Goal: Share content: Share content

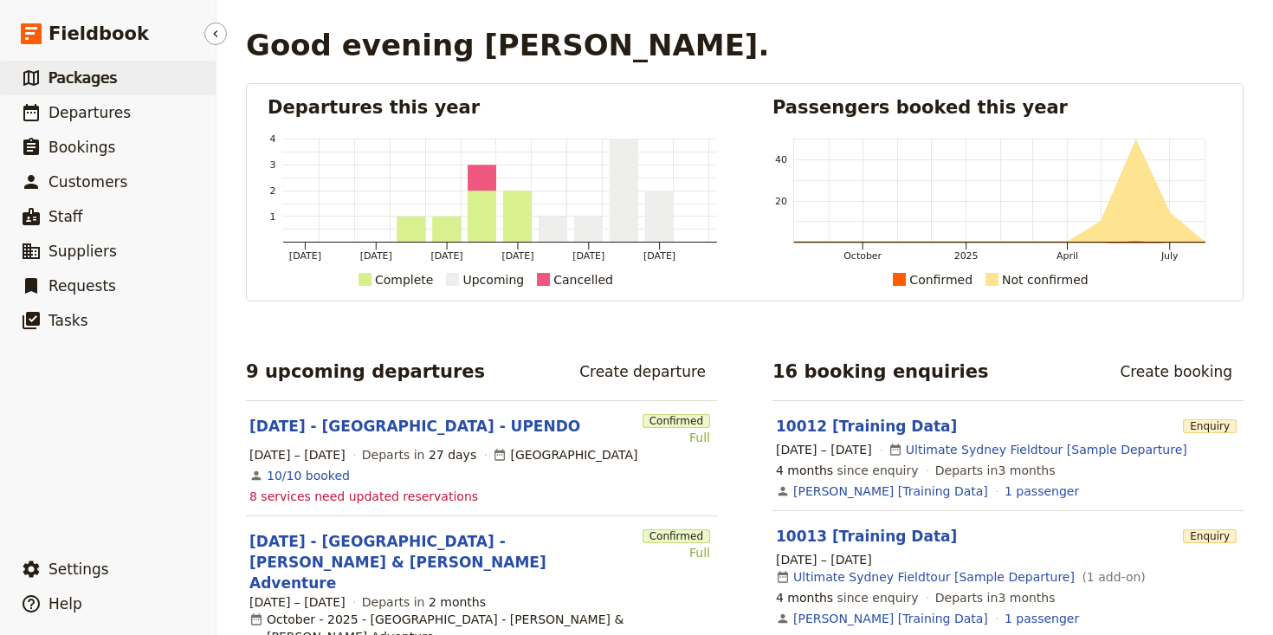
click at [82, 81] on span "Packages" at bounding box center [82, 77] width 68 height 17
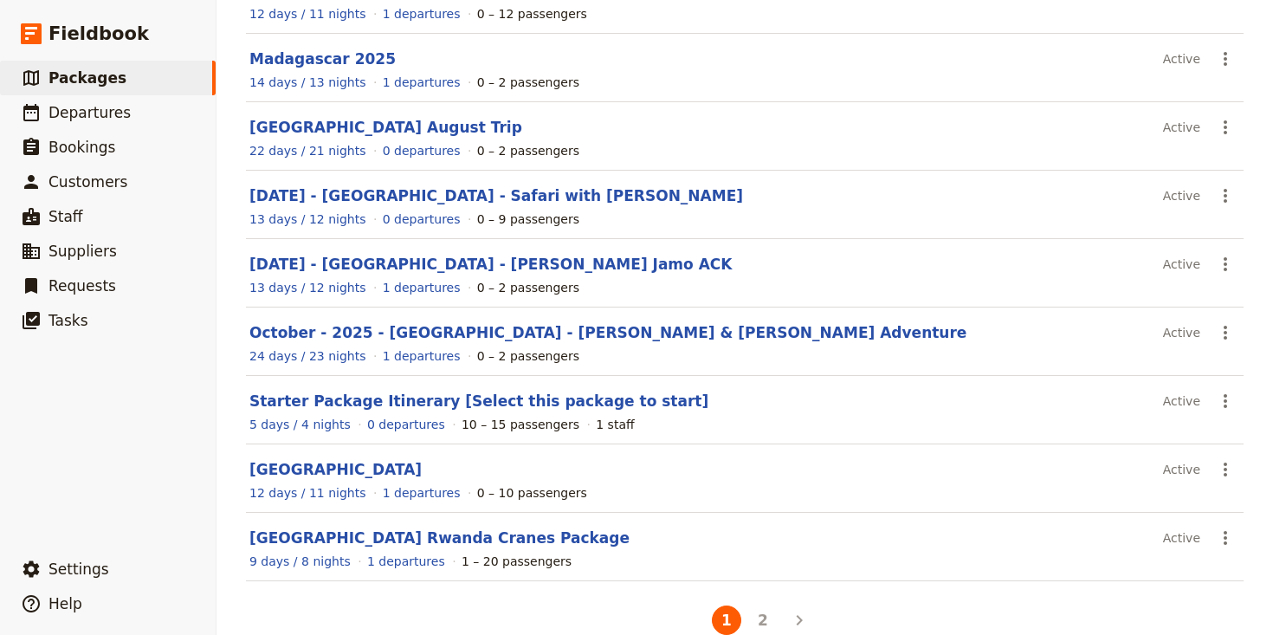
scroll to position [301, 0]
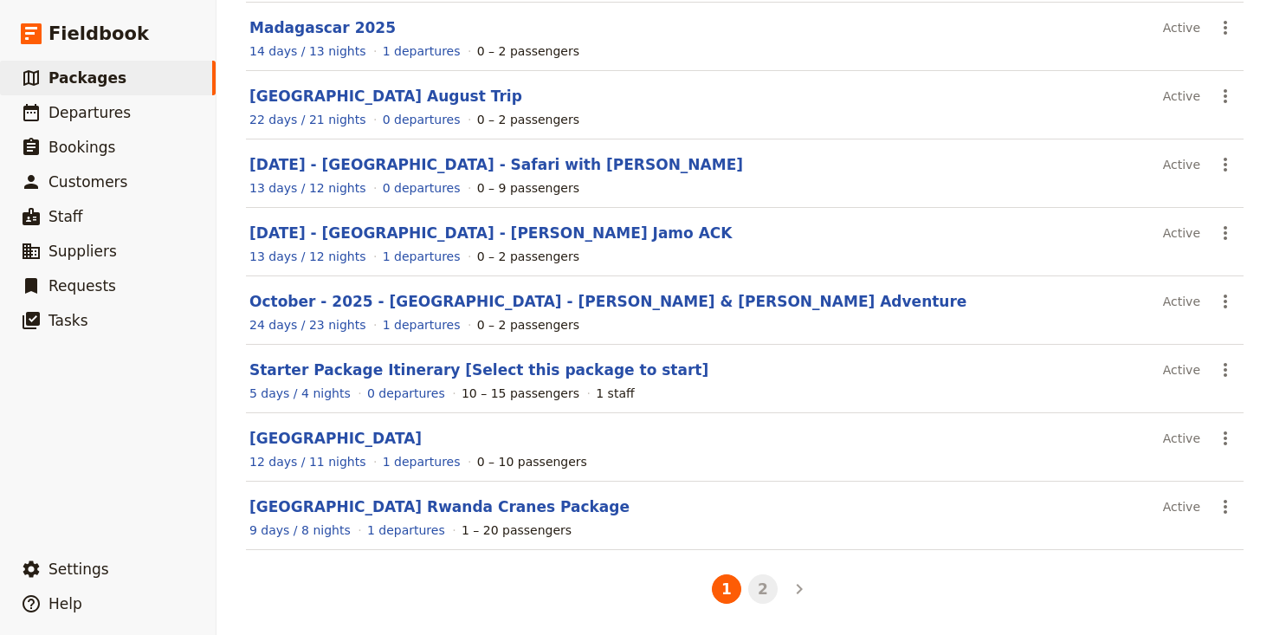
click at [762, 588] on button "2" at bounding box center [762, 588] width 29 height 29
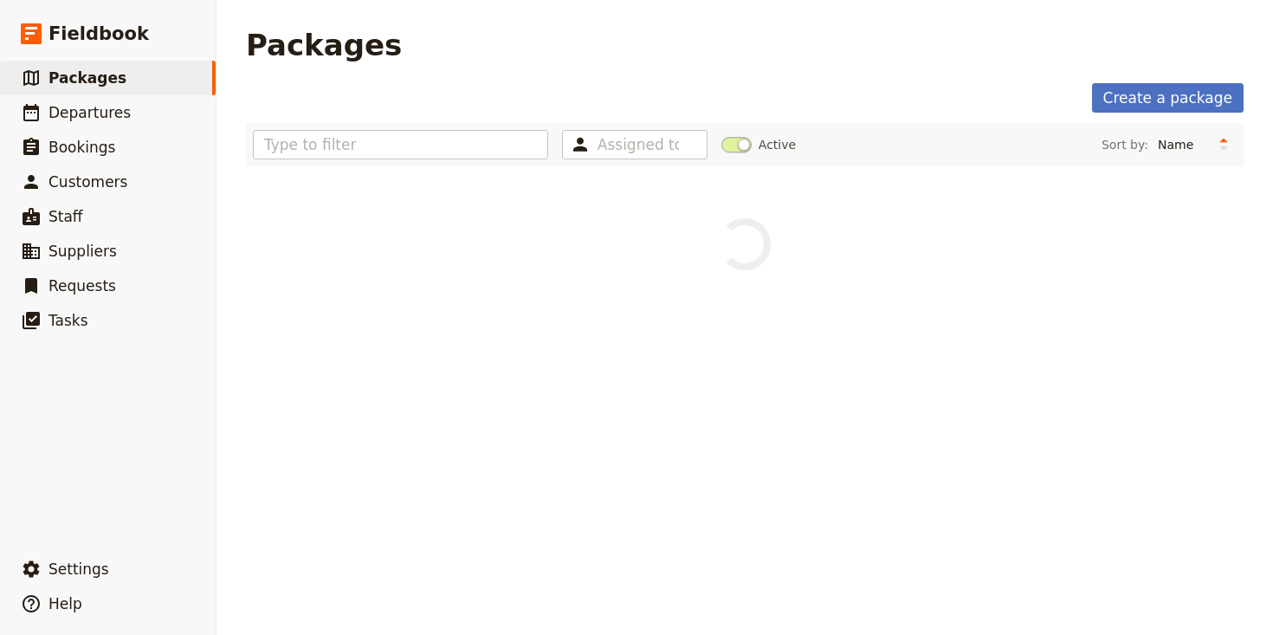
scroll to position [0, 0]
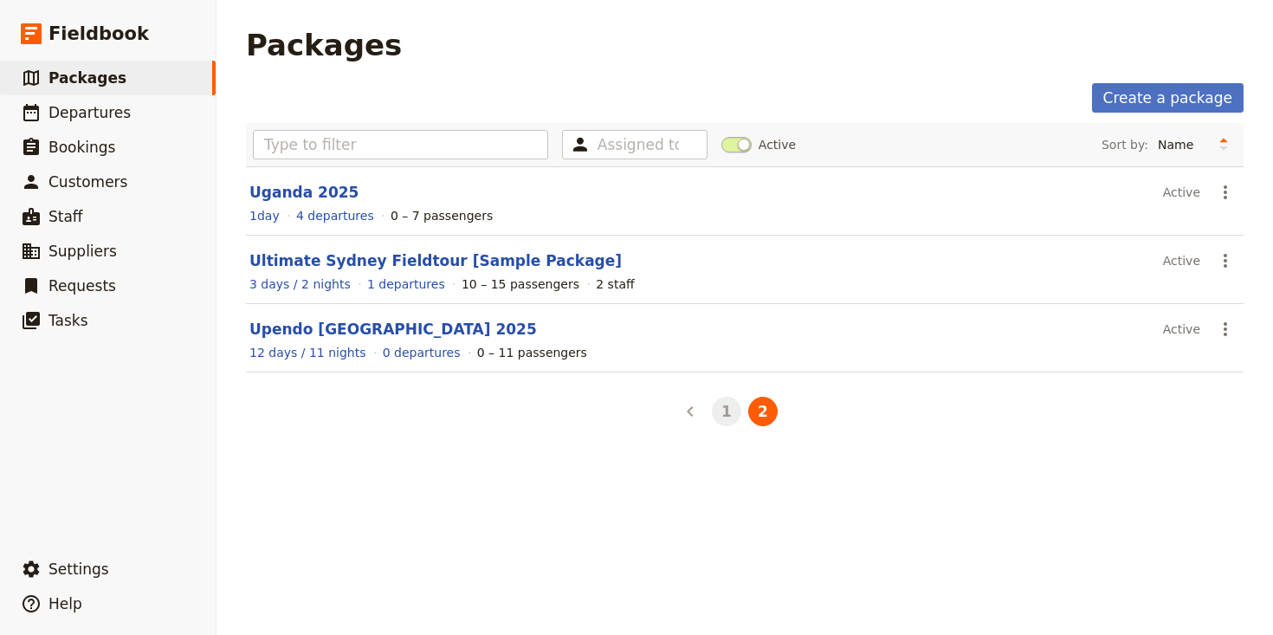
click at [727, 404] on button "1" at bounding box center [726, 411] width 29 height 29
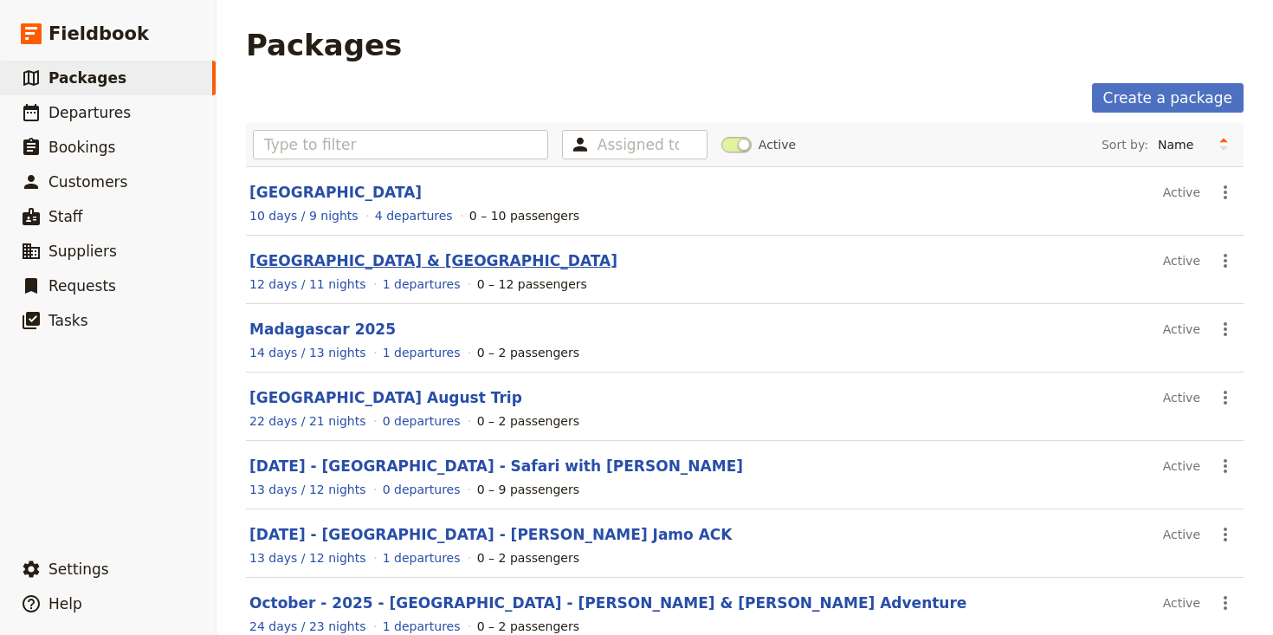
click at [321, 258] on link "Kenya & Uganda" at bounding box center [433, 260] width 368 height 17
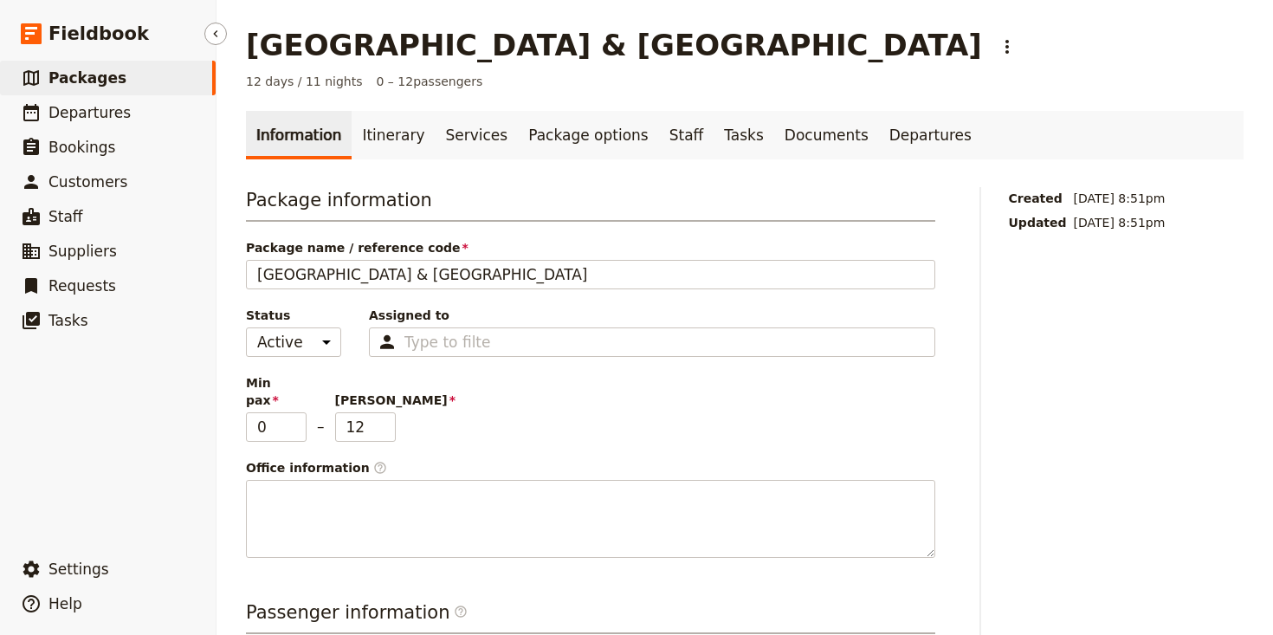
click at [88, 80] on span "Packages" at bounding box center [87, 77] width 78 height 17
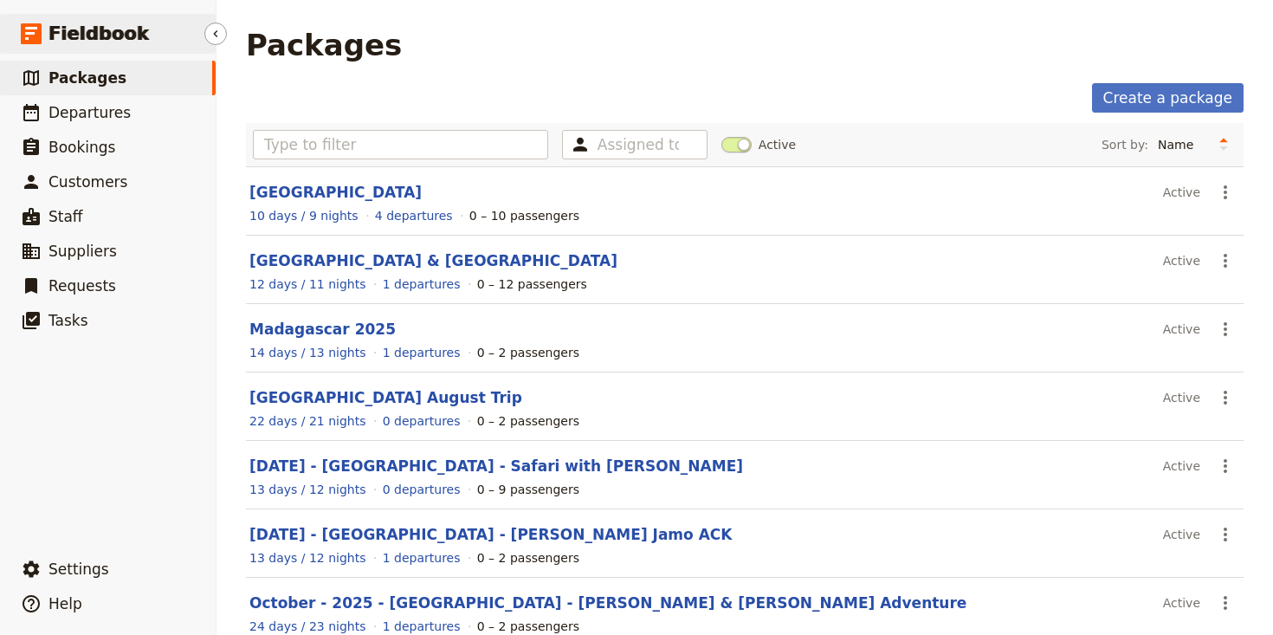
click at [100, 30] on span "Fieldbook" at bounding box center [98, 34] width 100 height 26
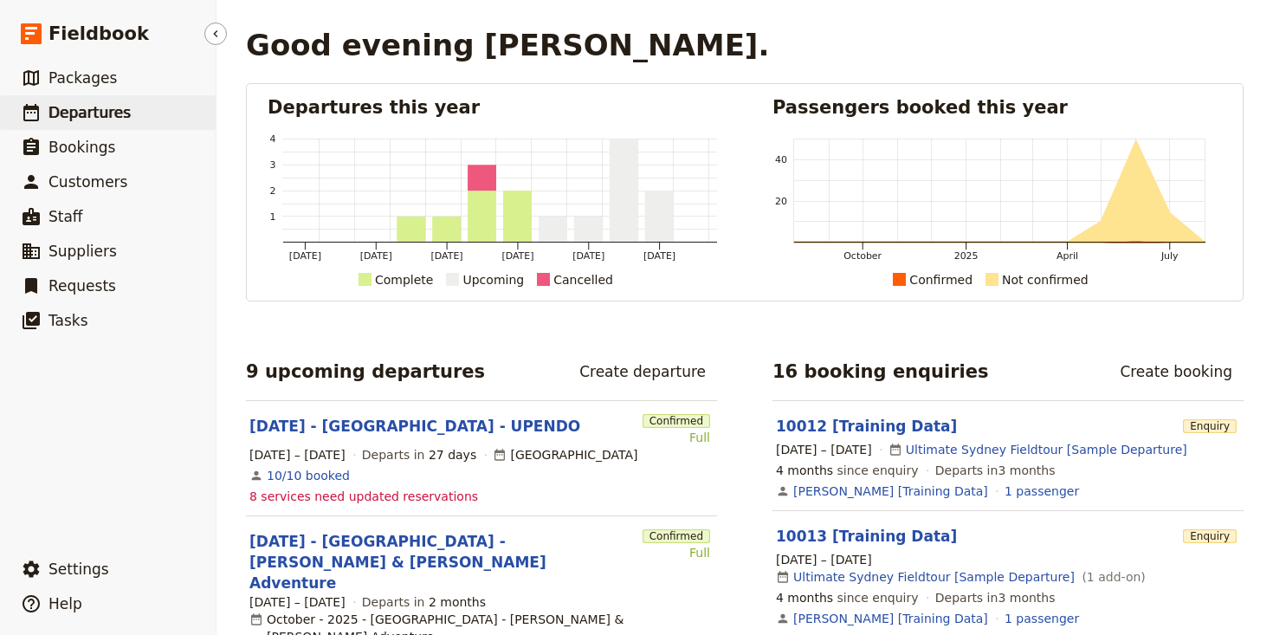
click at [97, 116] on span "Departures" at bounding box center [89, 112] width 82 height 17
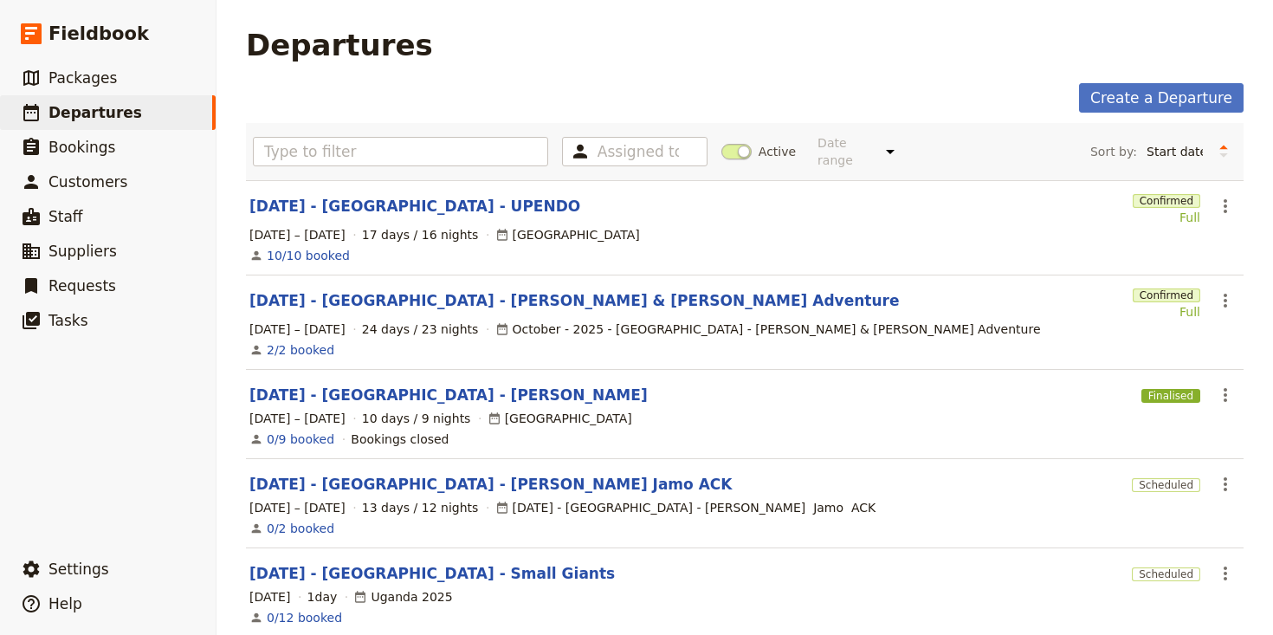
click at [733, 145] on span at bounding box center [736, 152] width 30 height 16
click at [721, 143] on input "Active" at bounding box center [721, 143] width 0 height 0
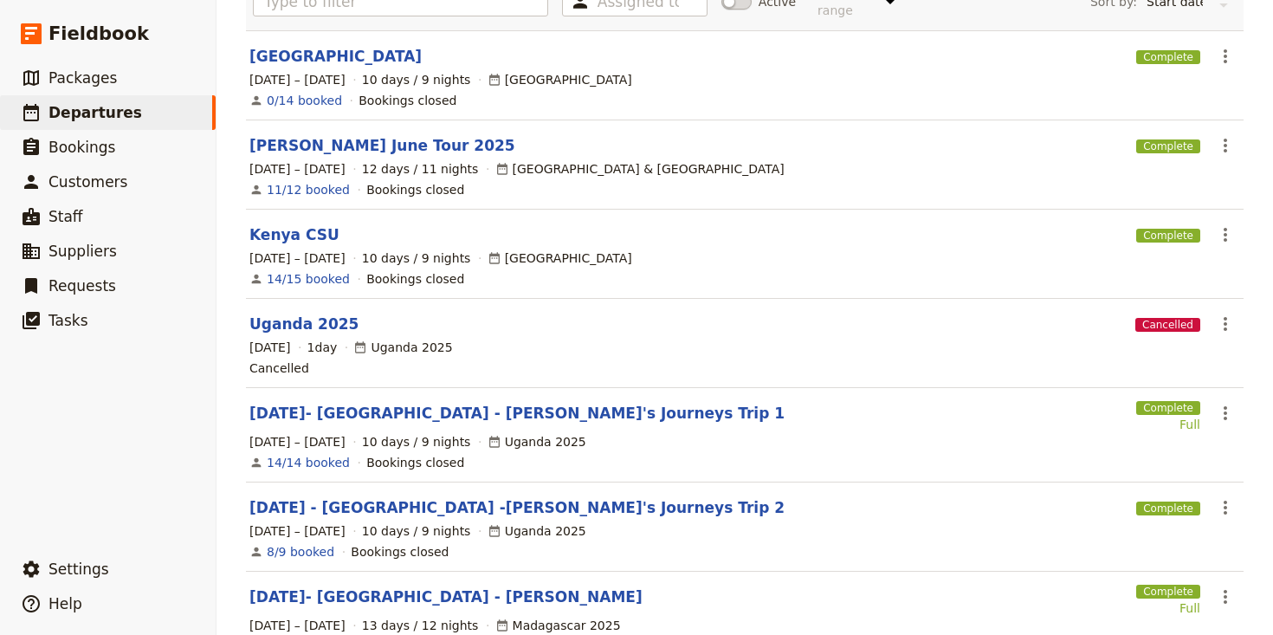
scroll to position [216, 0]
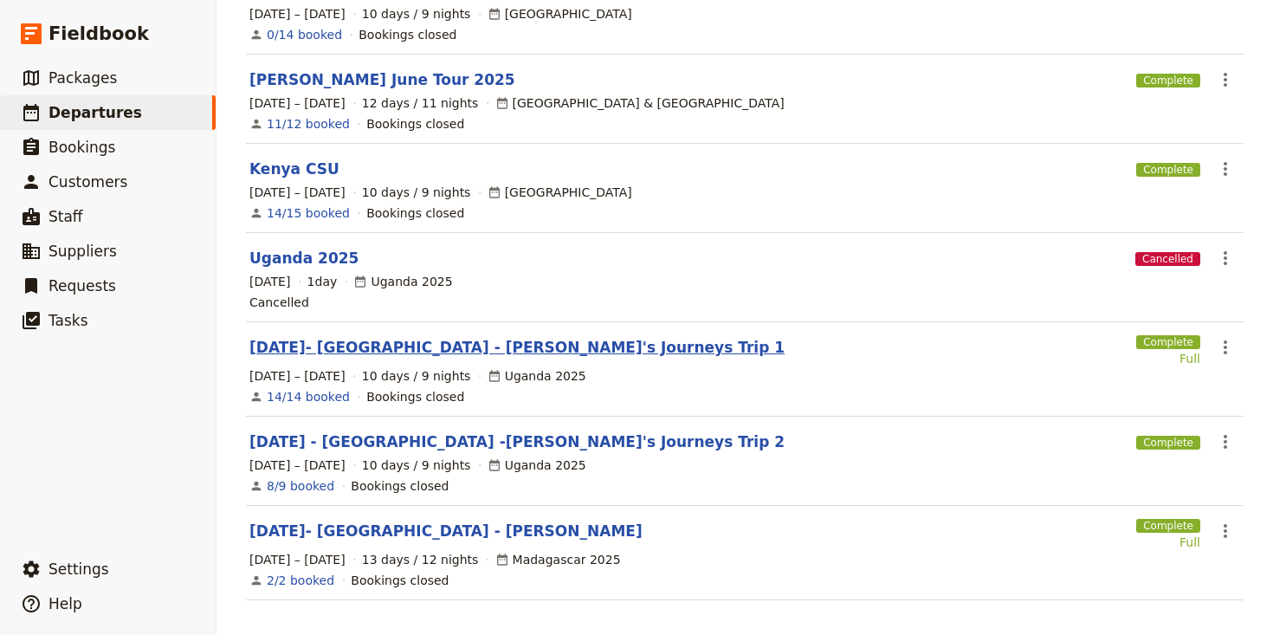
click at [457, 337] on link "JULY 2025- UGANDA - Janet's Journeys Trip 1" at bounding box center [516, 347] width 535 height 21
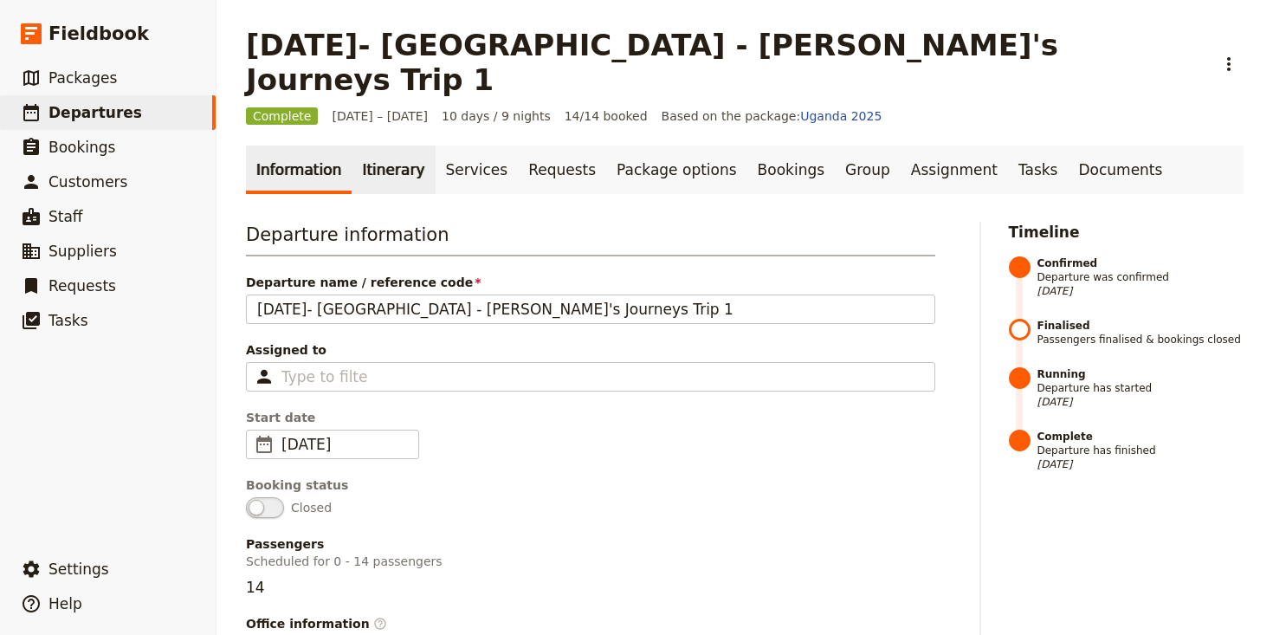
click at [380, 145] on link "Itinerary" at bounding box center [393, 169] width 83 height 48
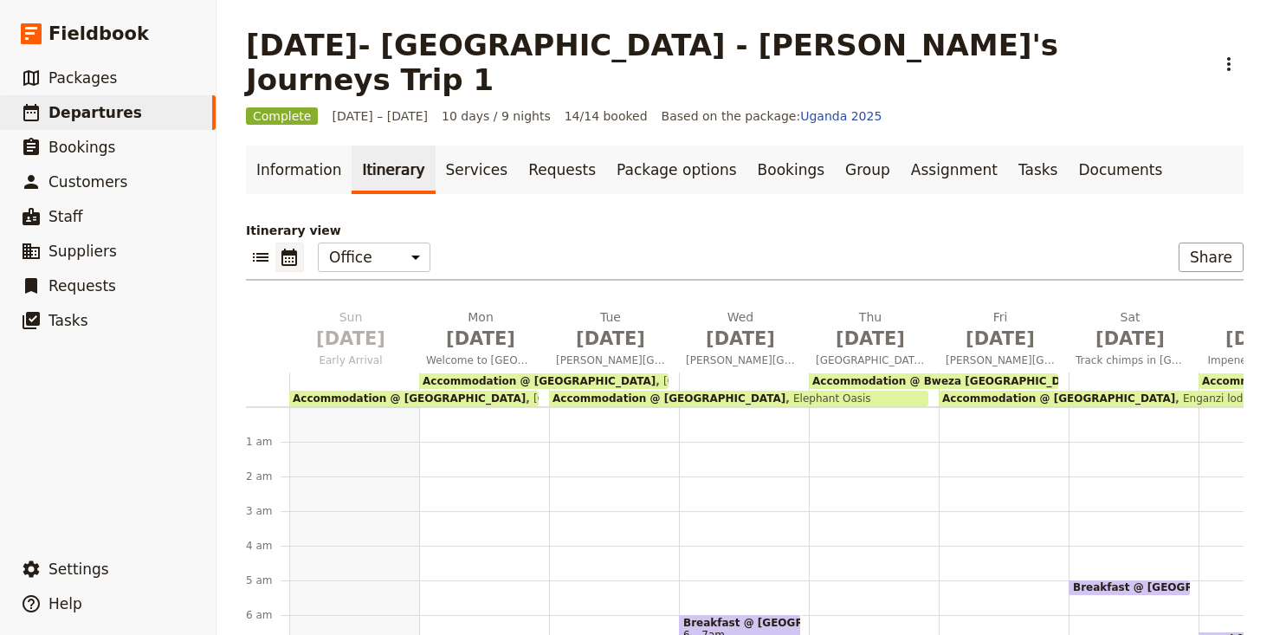
scroll to position [52, 0]
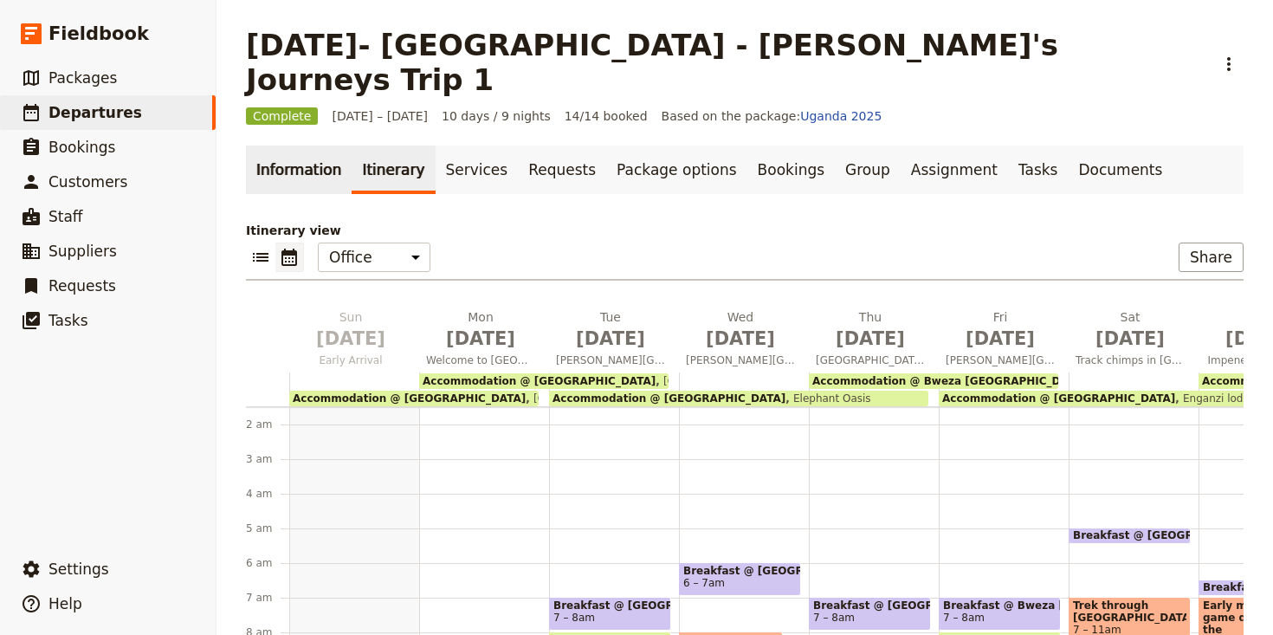
click at [291, 145] on link "Information" at bounding box center [299, 169] width 106 height 48
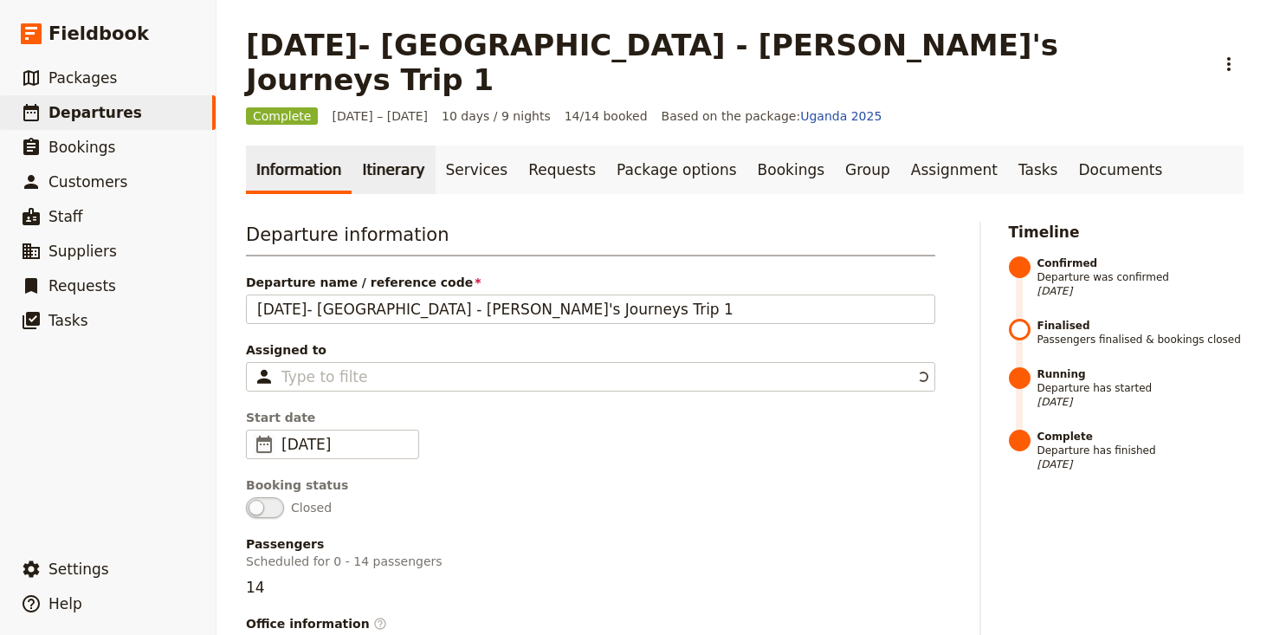
click at [386, 145] on link "Itinerary" at bounding box center [393, 169] width 83 height 48
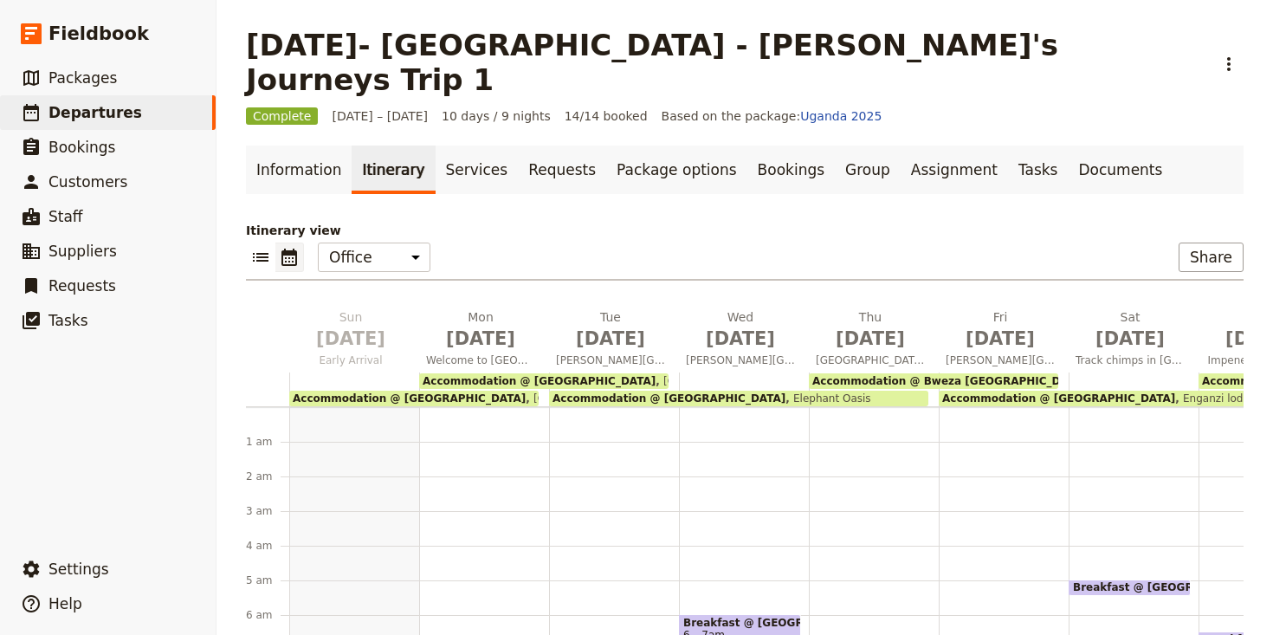
scroll to position [52, 0]
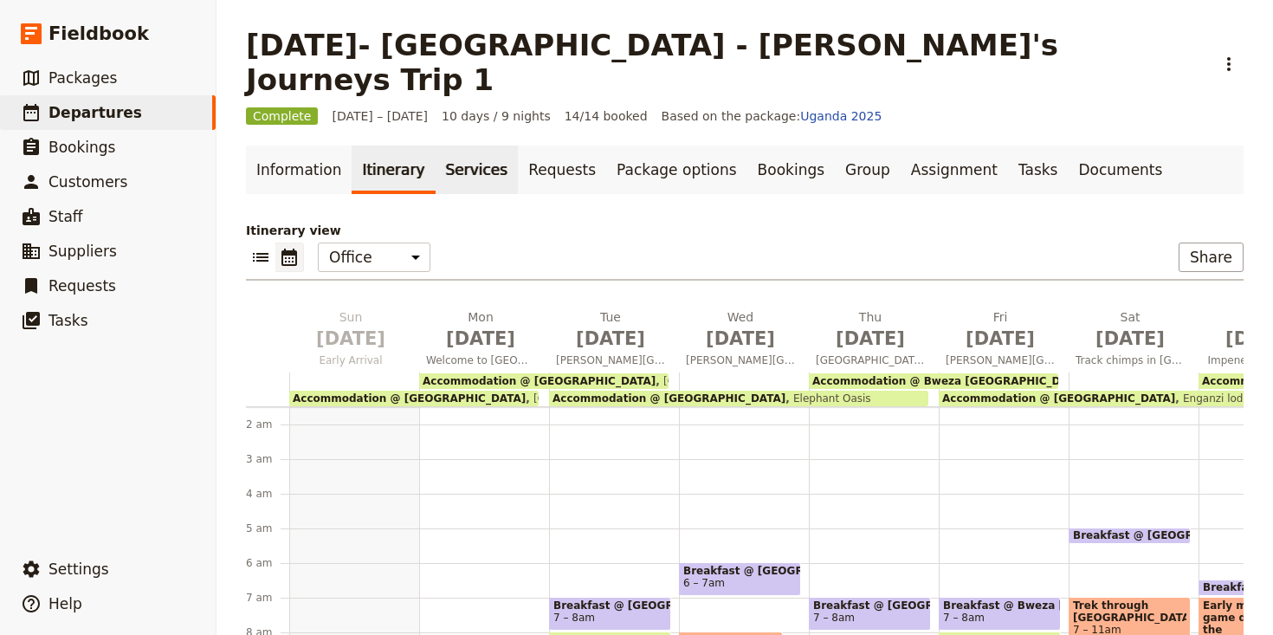
click at [449, 145] on link "Services" at bounding box center [477, 169] width 83 height 48
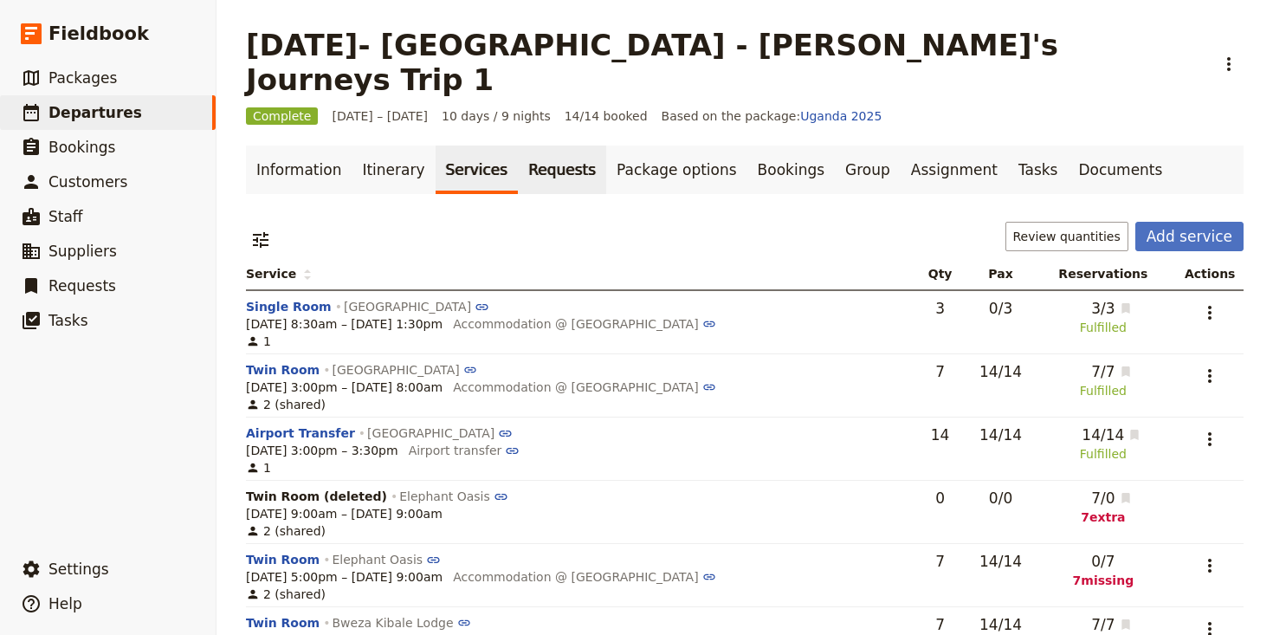
click at [548, 145] on link "Requests" at bounding box center [562, 169] width 88 height 48
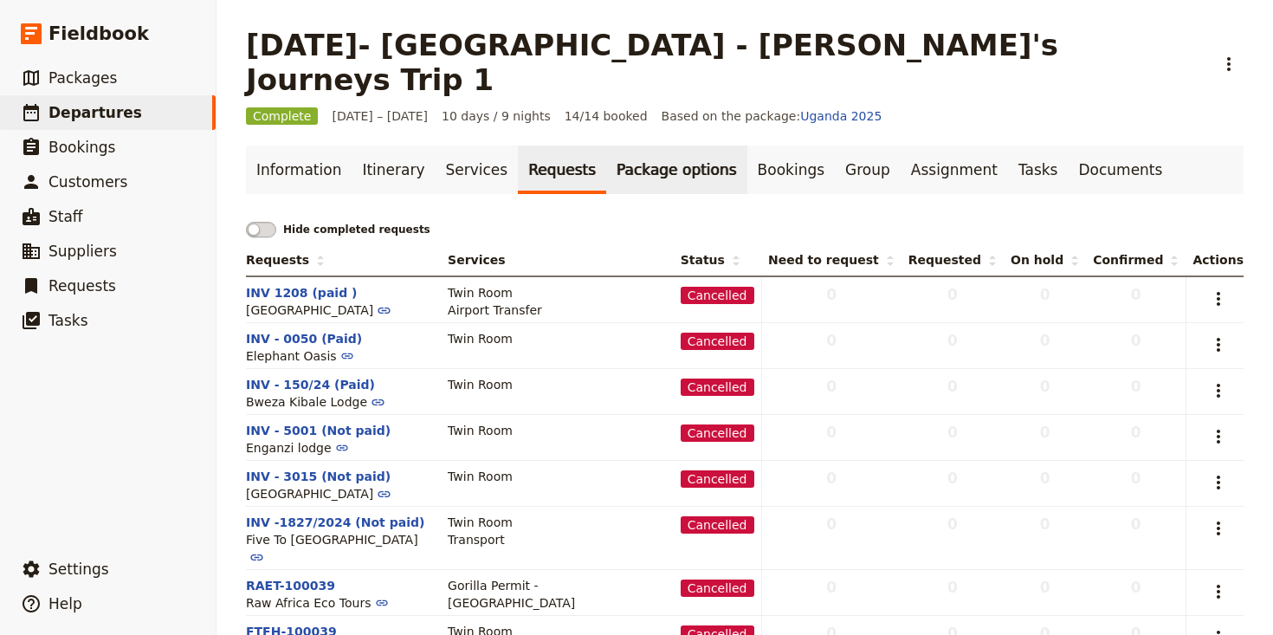
click at [617, 145] on link "Package options" at bounding box center [676, 169] width 140 height 48
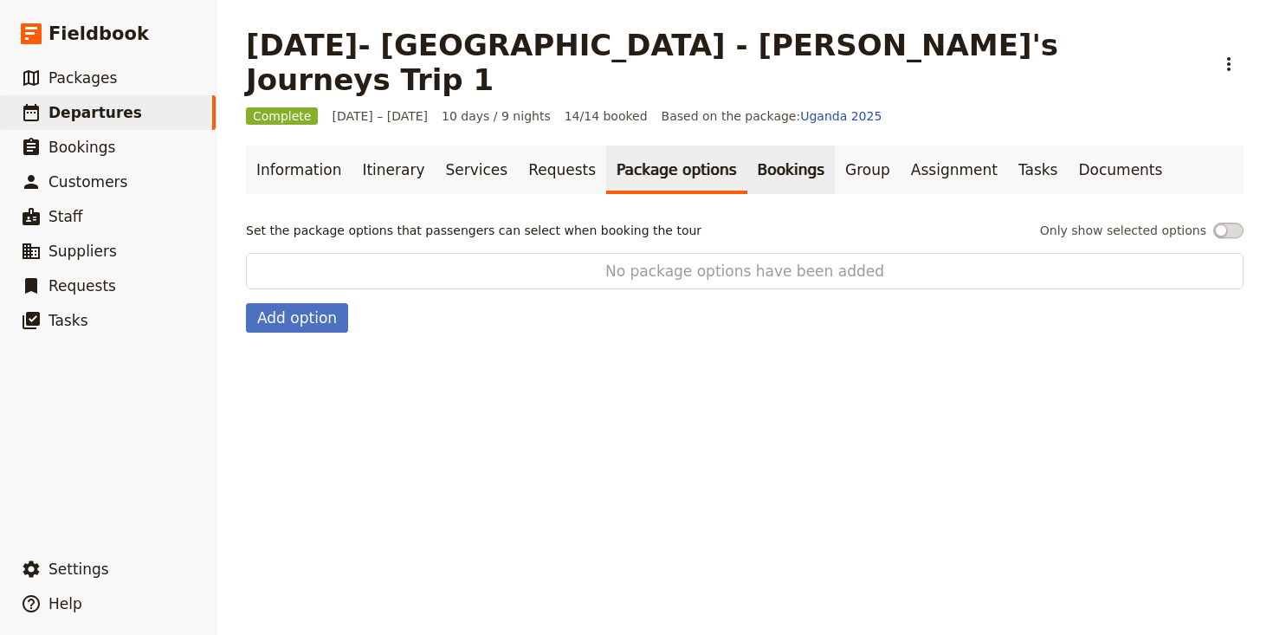
click at [747, 145] on link "Bookings" at bounding box center [790, 169] width 87 height 48
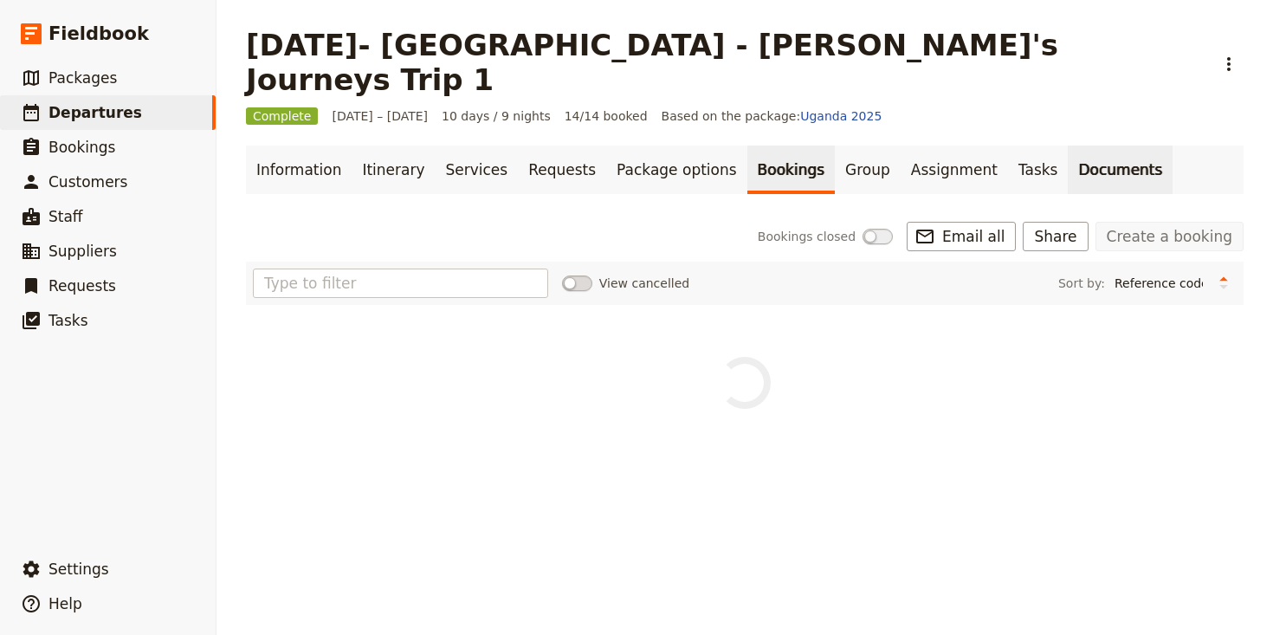
click at [1068, 145] on link "Documents" at bounding box center [1120, 169] width 105 height 48
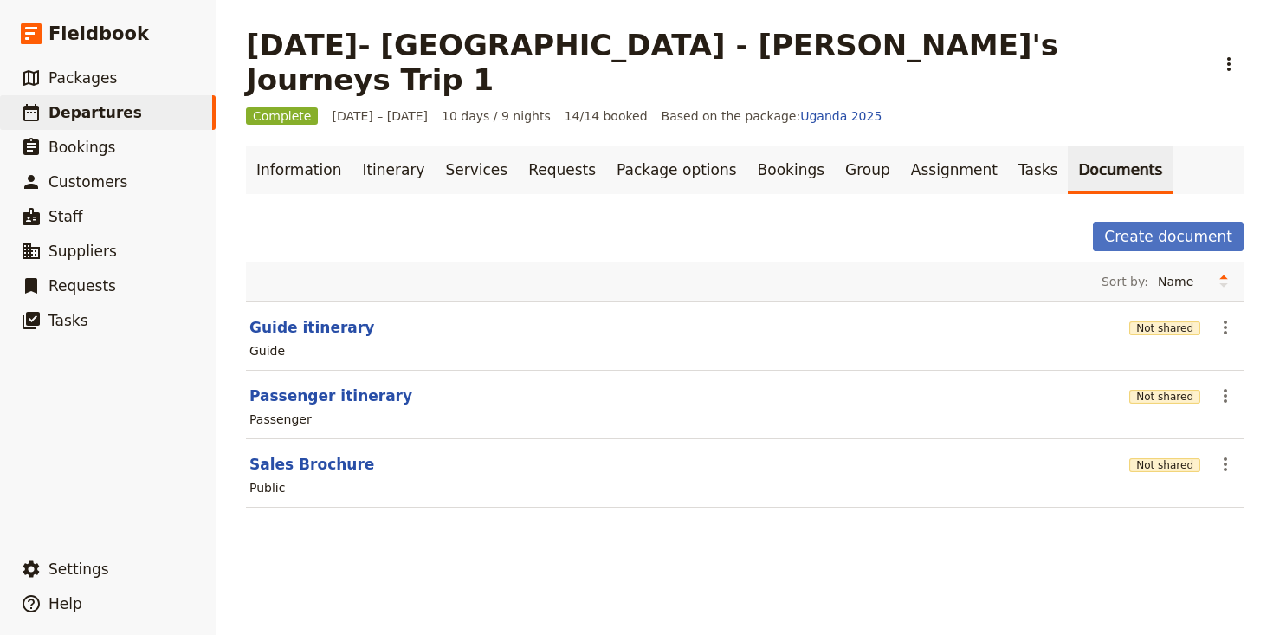
click at [302, 317] on button "Guide itinerary" at bounding box center [311, 327] width 125 height 21
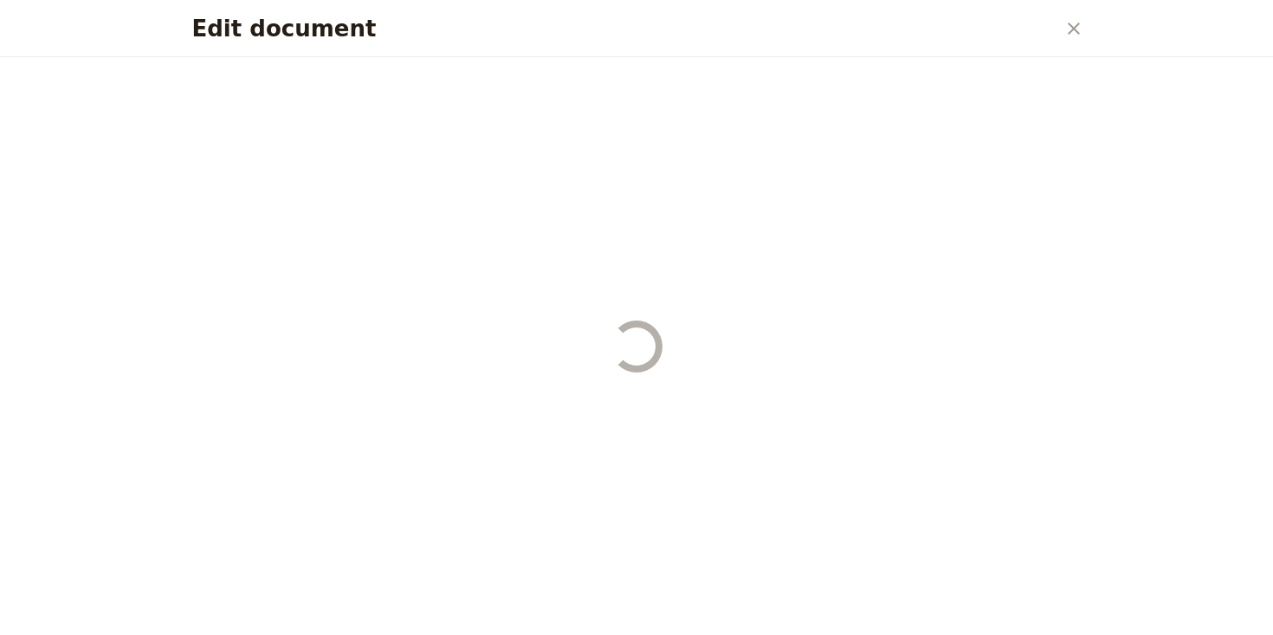
select select "STAFF"
select select "RUN_SHEET"
select select "DEFAULT"
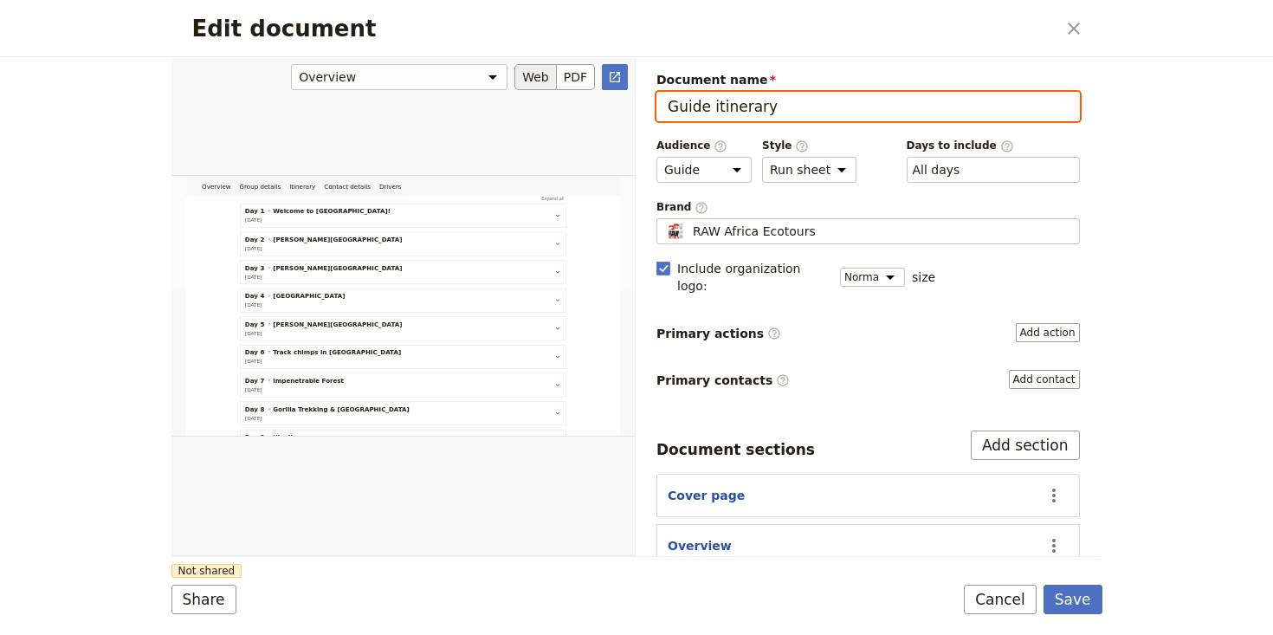
scroll to position [512, 0]
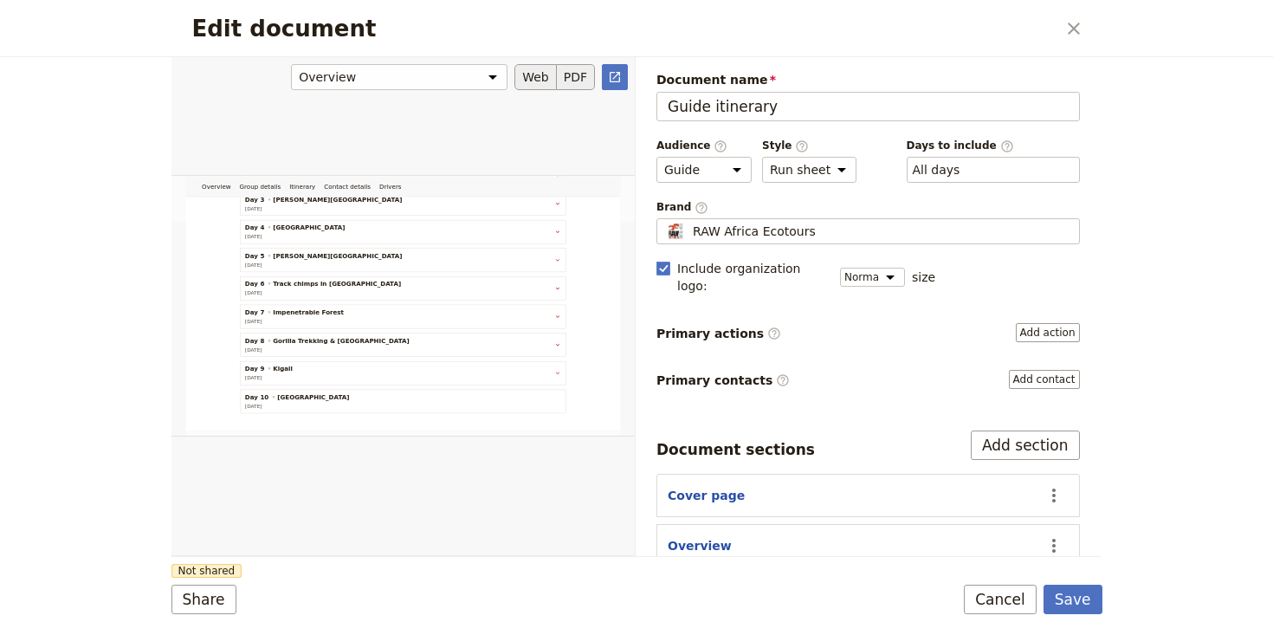
click at [574, 74] on button "PDF" at bounding box center [576, 77] width 38 height 26
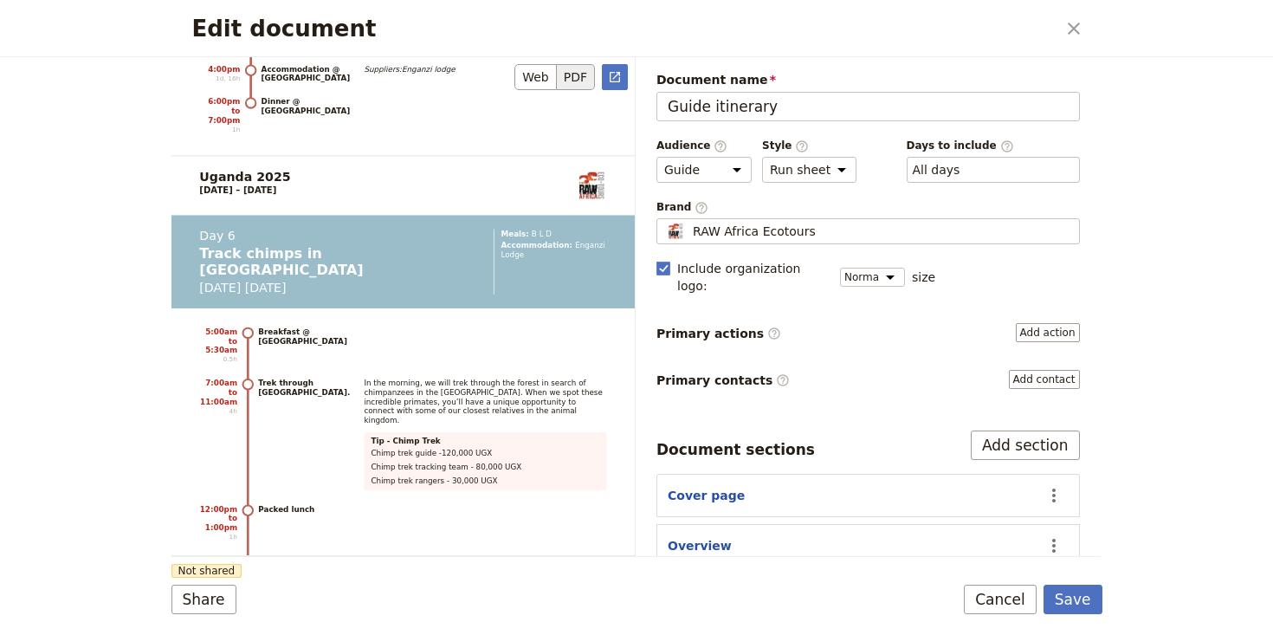
scroll to position [10306, 0]
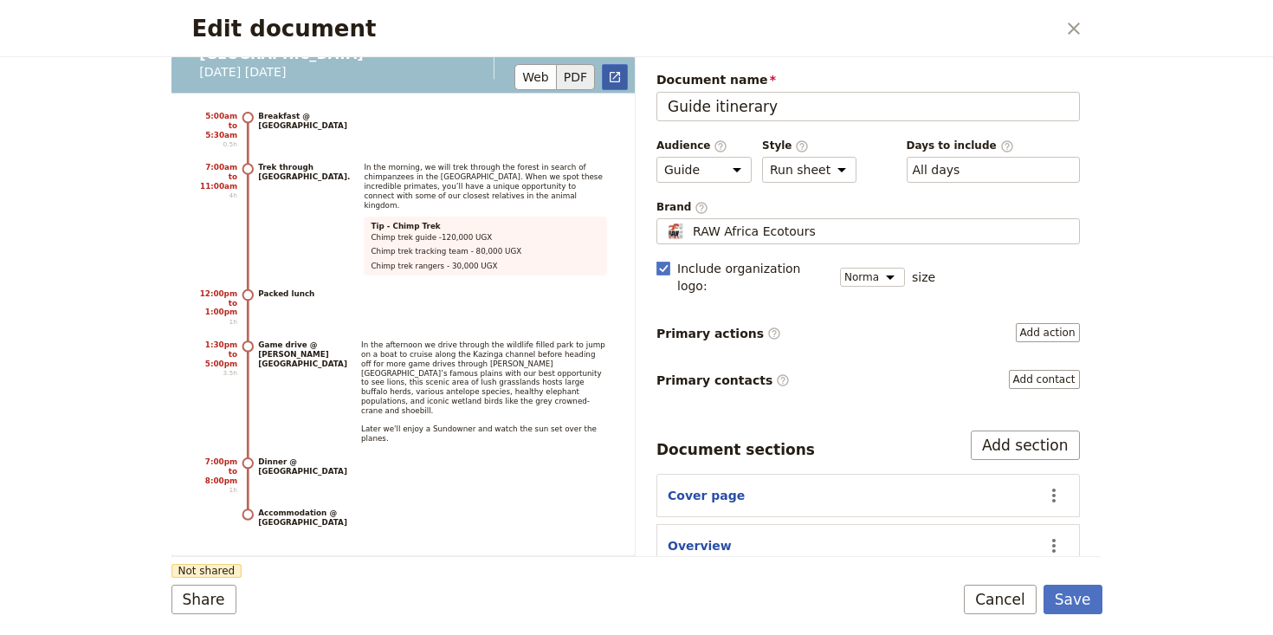
click at [617, 74] on icon "Open full preview" at bounding box center [615, 77] width 10 height 10
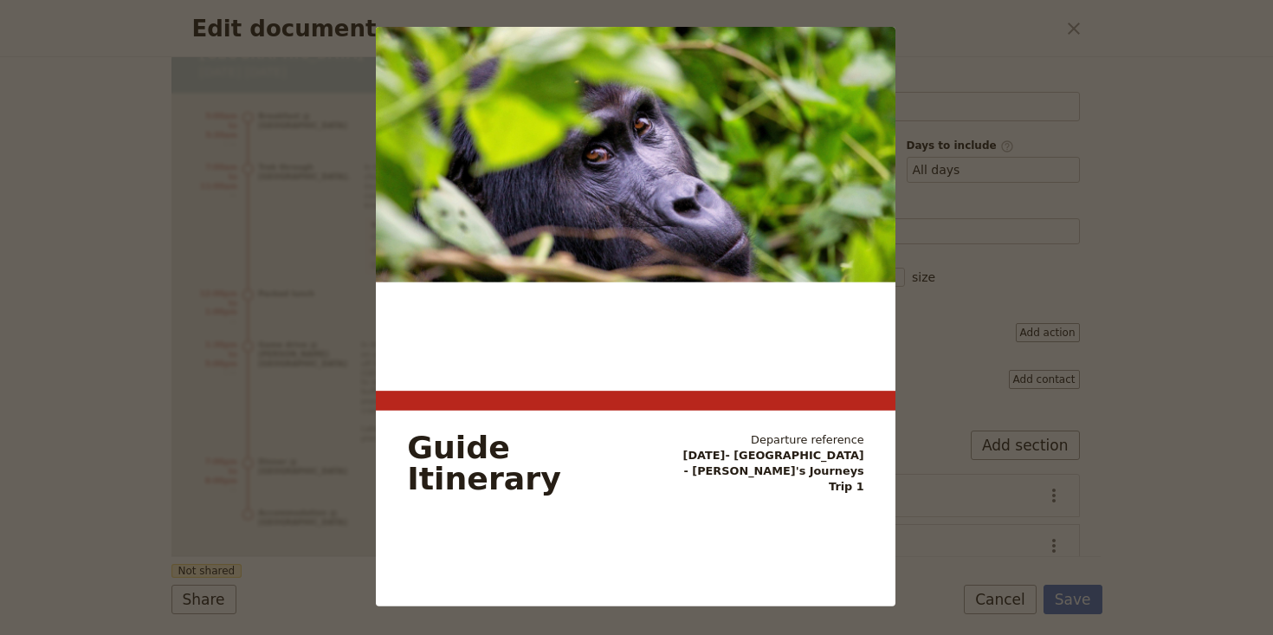
scroll to position [0, 0]
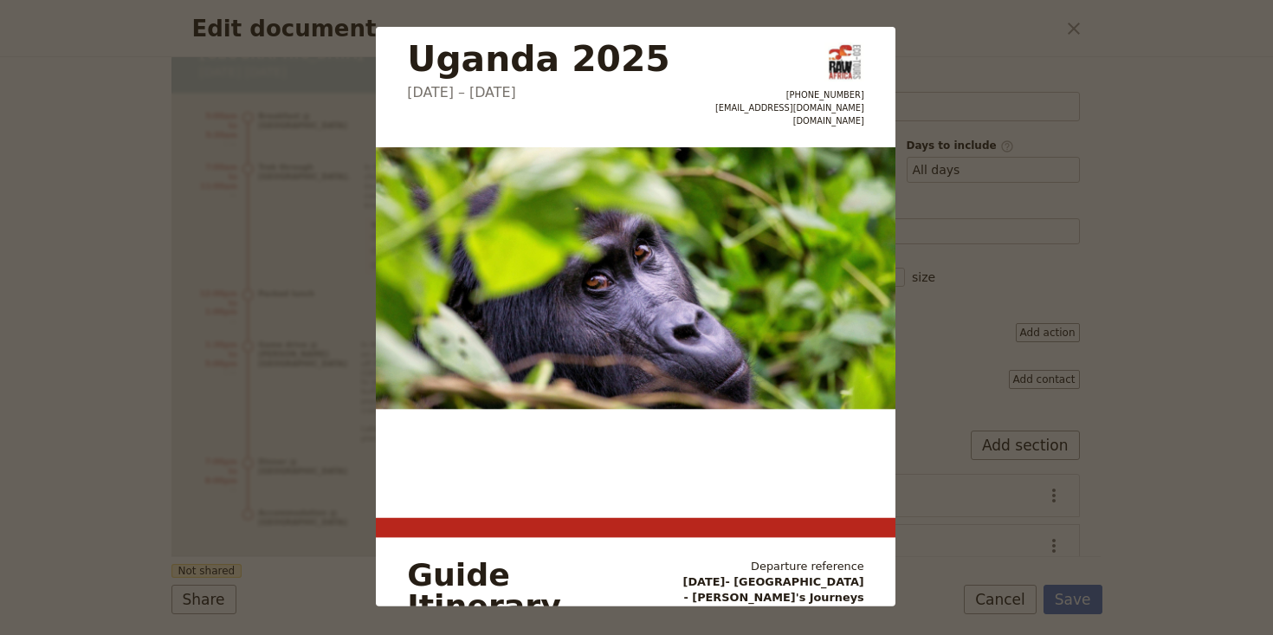
click at [775, 87] on div "+61426963936 admin@rawafricaecotours.com.au rawafricaecotours.com" at bounding box center [789, 84] width 149 height 84
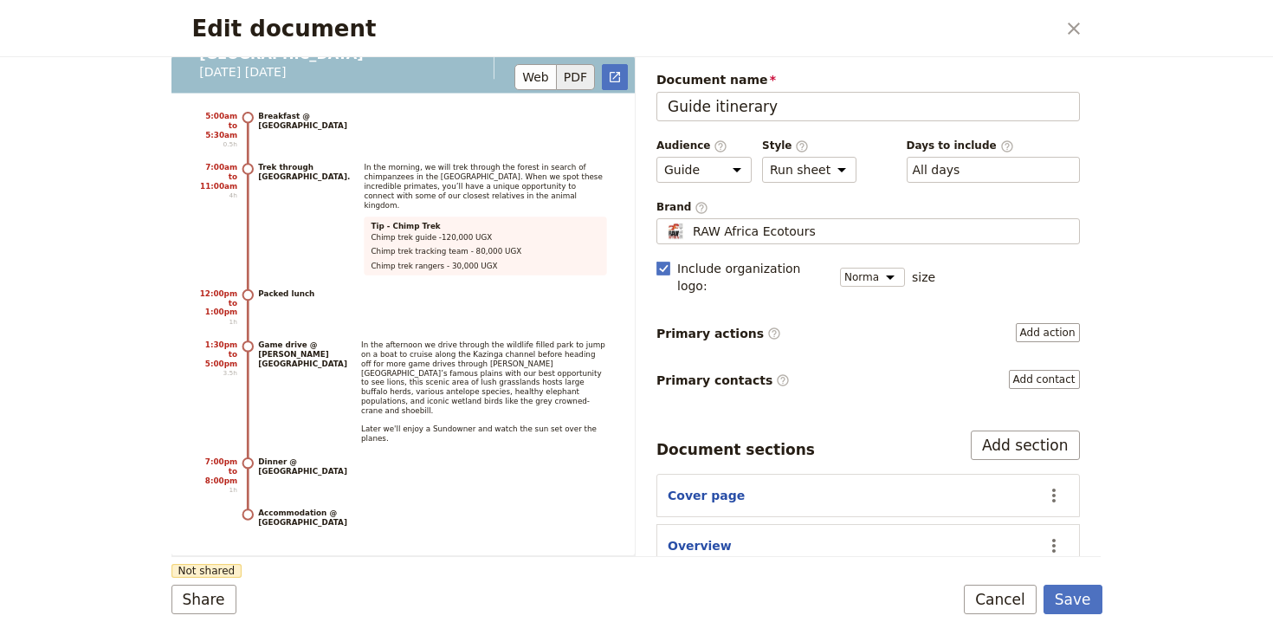
click at [589, 78] on button "PDF" at bounding box center [576, 77] width 38 height 26
click at [581, 77] on button "PDF" at bounding box center [576, 77] width 38 height 26
click at [191, 600] on button "Share" at bounding box center [203, 599] width 65 height 29
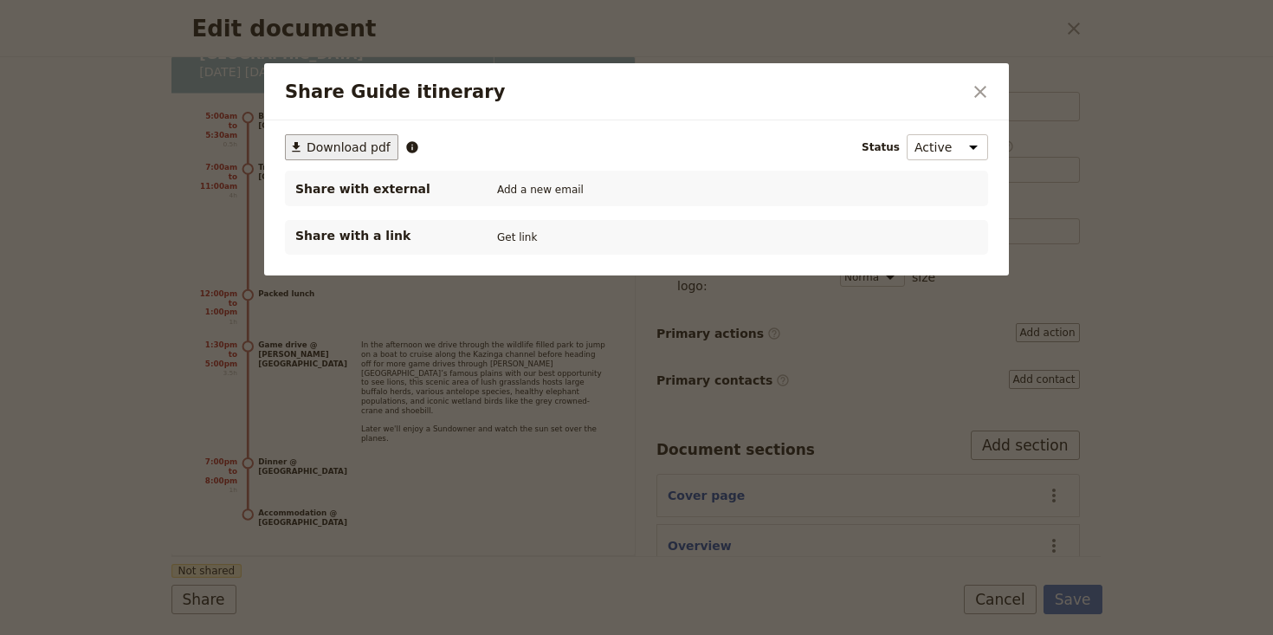
click at [352, 146] on span "Download pdf" at bounding box center [349, 147] width 84 height 17
click at [516, 175] on div "Share with external Add a new email" at bounding box center [636, 189] width 703 height 36
click at [520, 189] on button "Add a new email" at bounding box center [540, 189] width 95 height 19
type input "brooke@rawafricaecotours.com.au"
click at [695, 634] on div "Edit document ​ Uganda 2025 28 July – 6 August 2025 +61426963936 admin@rawafric…" at bounding box center [636, 635] width 1273 height 0
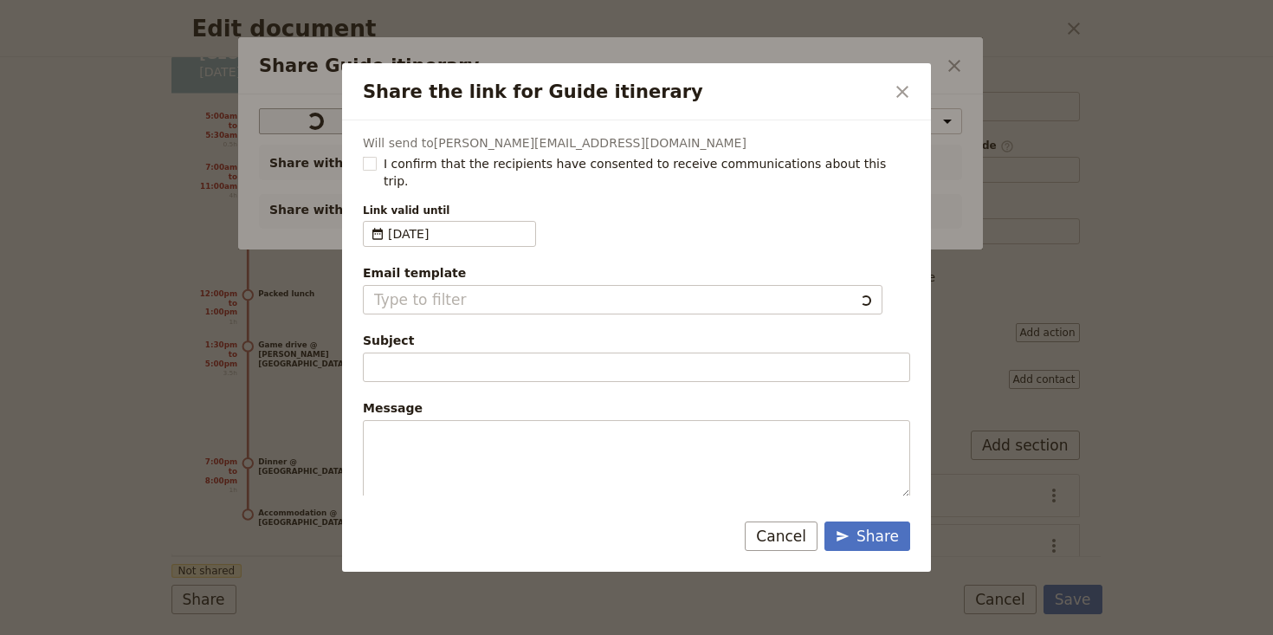
type input "Document shared with you: Guide itinerary - Uganda 2025"
type textarea "Hi {{ contact_name }} Please use this private link to view the following docume…"
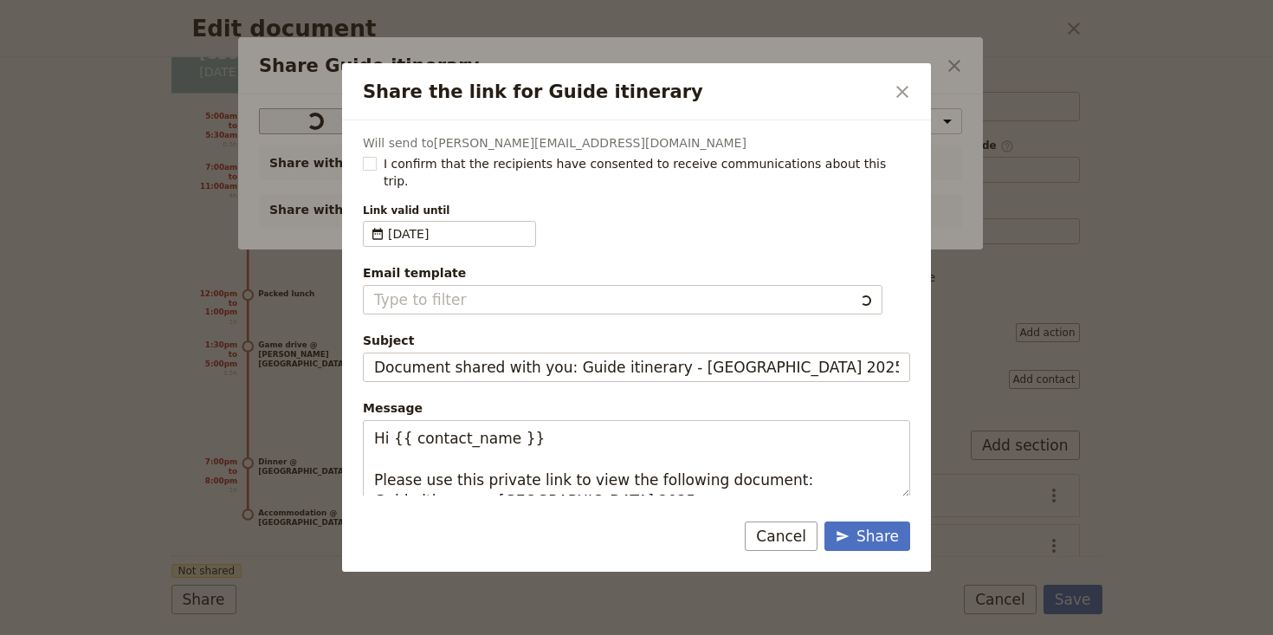
type input "Fieldbook default template"
click at [371, 163] on rect "Share the link for Guide itinerary" at bounding box center [369, 164] width 13 height 13
click at [363, 155] on input "I confirm that the recipients have consented to receive communications about th…" at bounding box center [362, 154] width 1 height 1
checkbox input "true"
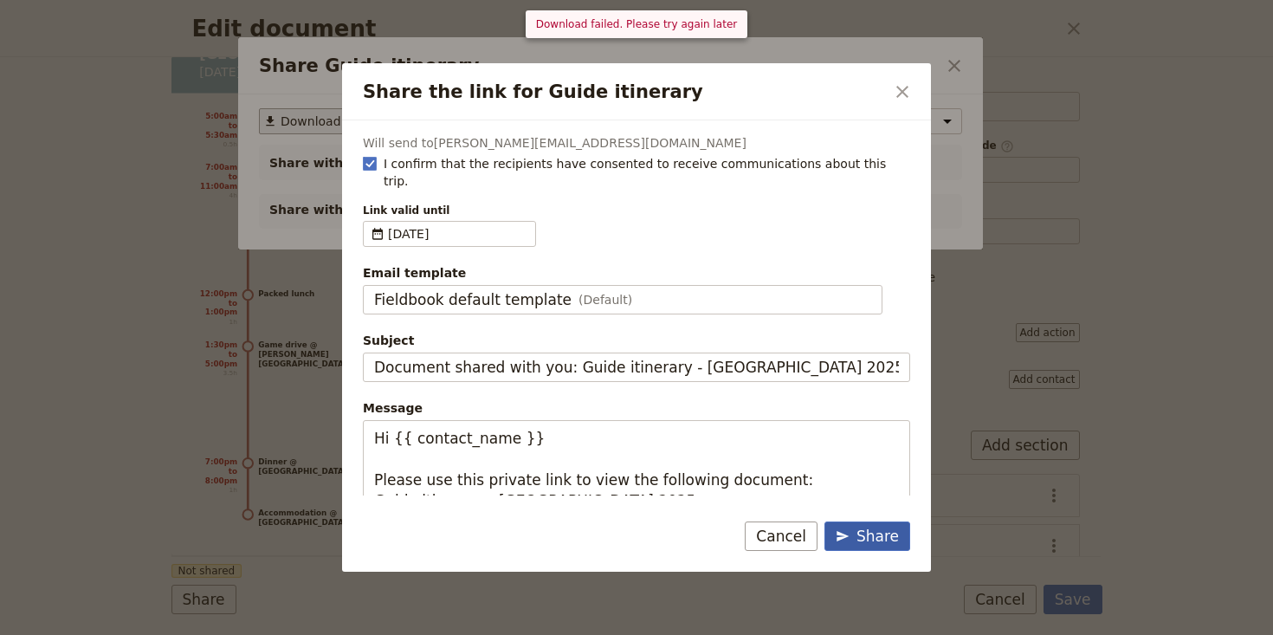
click at [877, 533] on div "Share" at bounding box center [867, 536] width 63 height 21
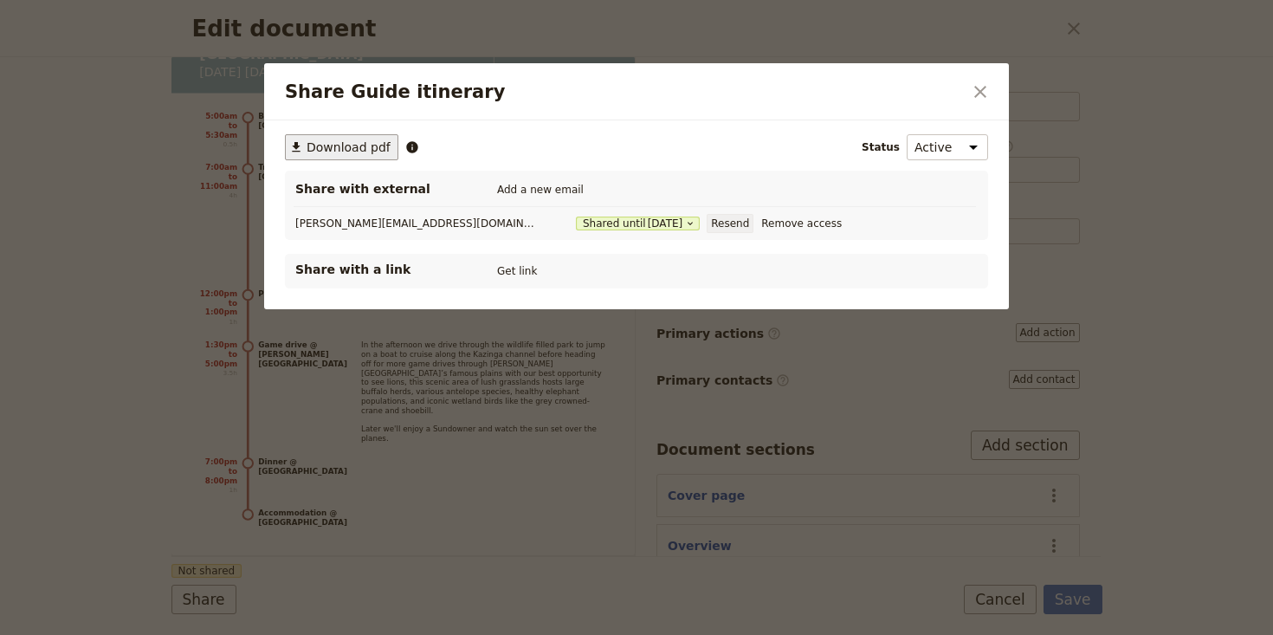
click at [707, 217] on button "Resend" at bounding box center [730, 223] width 47 height 19
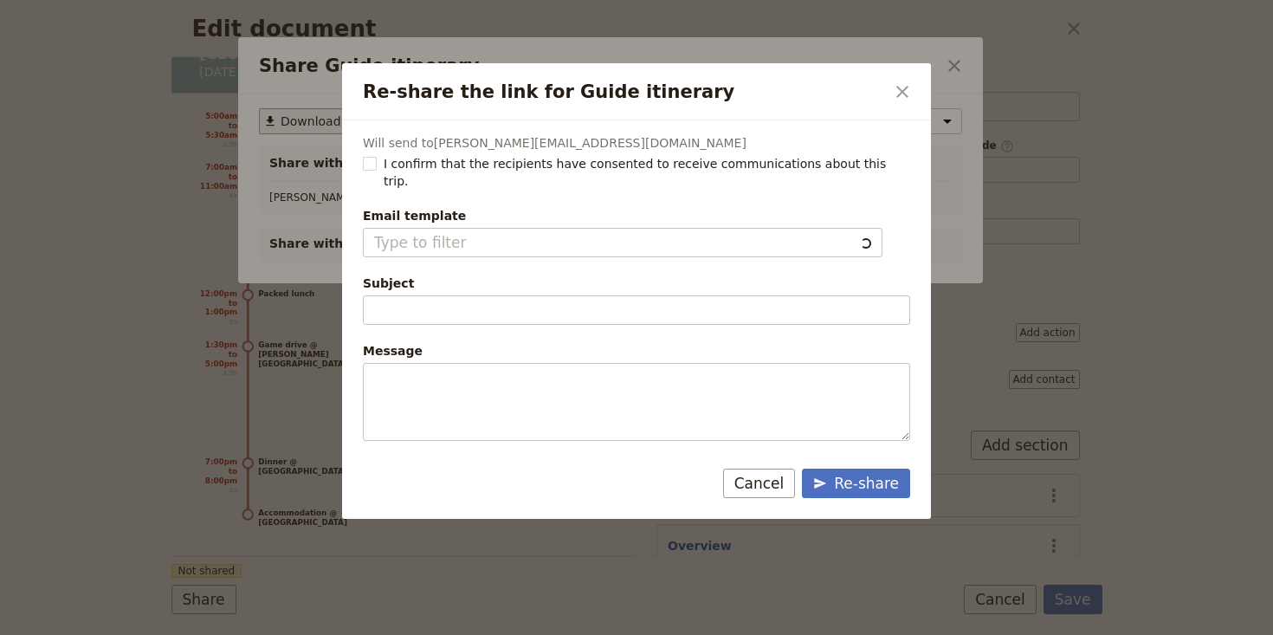
type input "Document shared with you: Guide itinerary - Uganda 2025"
type textarea "Hi {{ contact_name }} Please use this private link to view the following docume…"
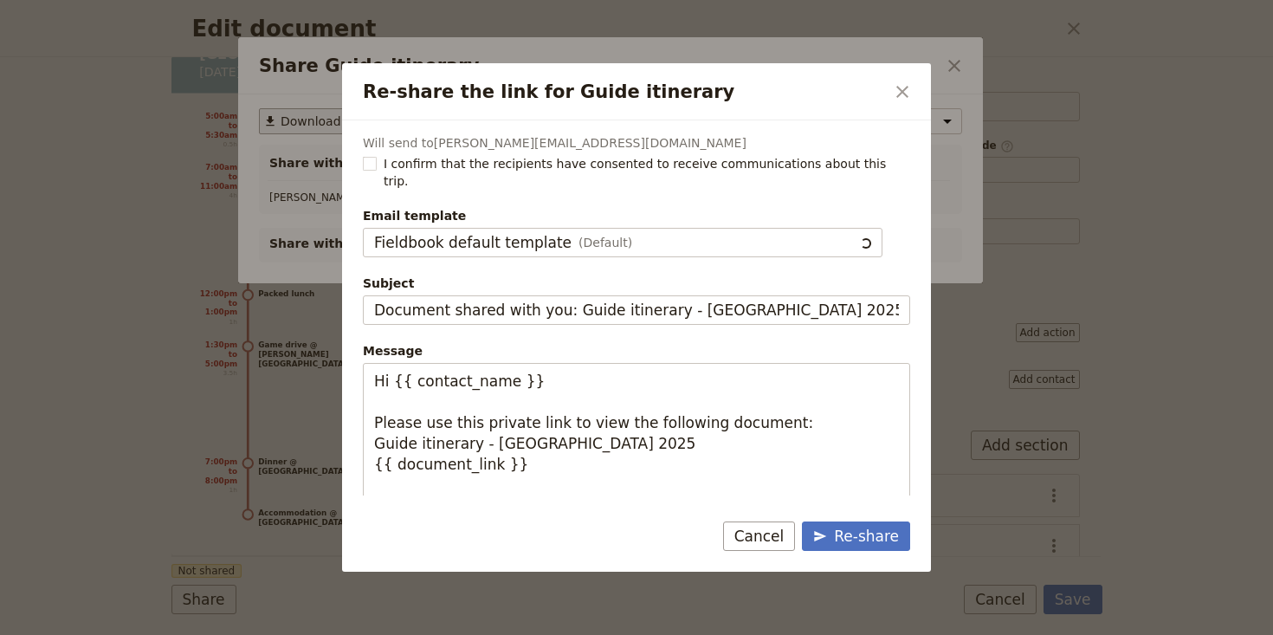
type input "Fieldbook default template"
click at [857, 533] on div "Re-share" at bounding box center [856, 536] width 86 height 21
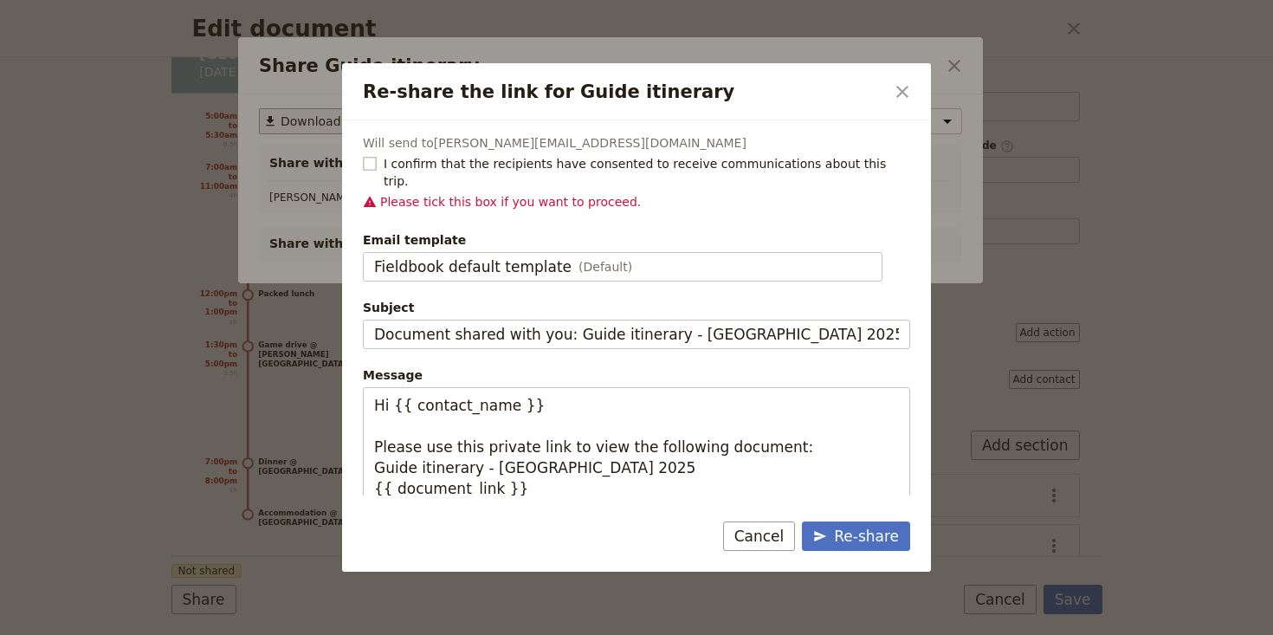
click at [366, 159] on rect "Re-share the link for Guide itinerary" at bounding box center [369, 164] width 13 height 13
click at [363, 155] on input "I confirm that the recipients have consented to receive communications about th…" at bounding box center [362, 154] width 1 height 1
checkbox input "true"
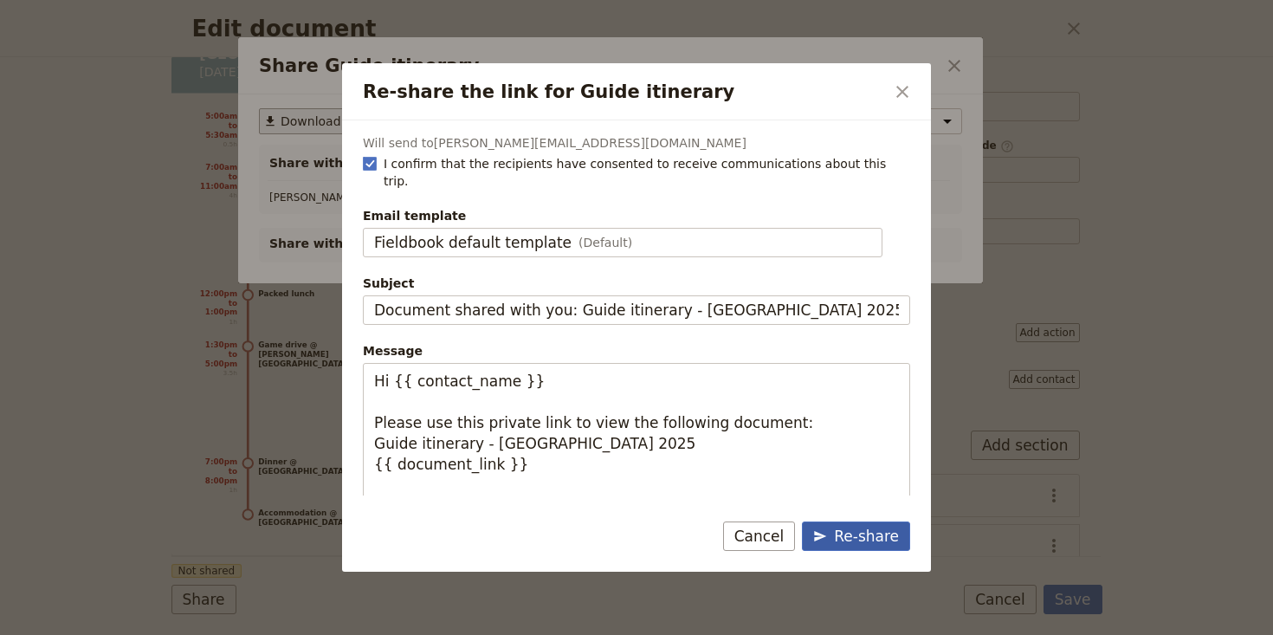
click at [874, 531] on div "Re-share" at bounding box center [856, 536] width 86 height 21
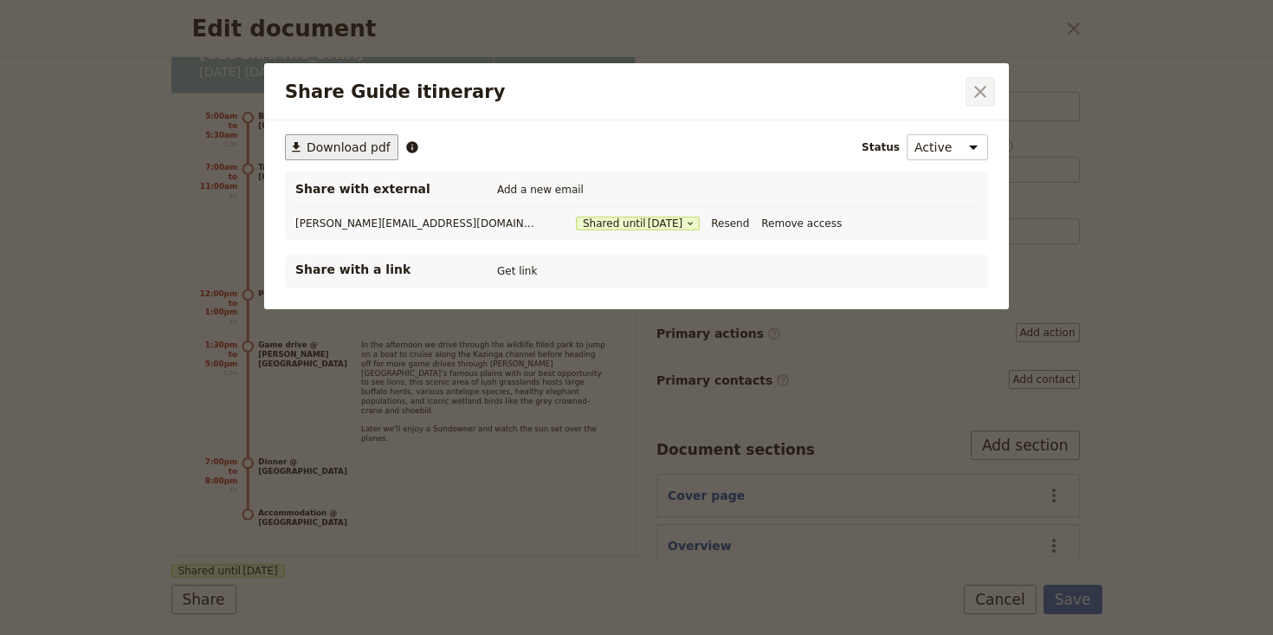
click at [981, 89] on icon "Close dialog" at bounding box center [980, 92] width 12 height 12
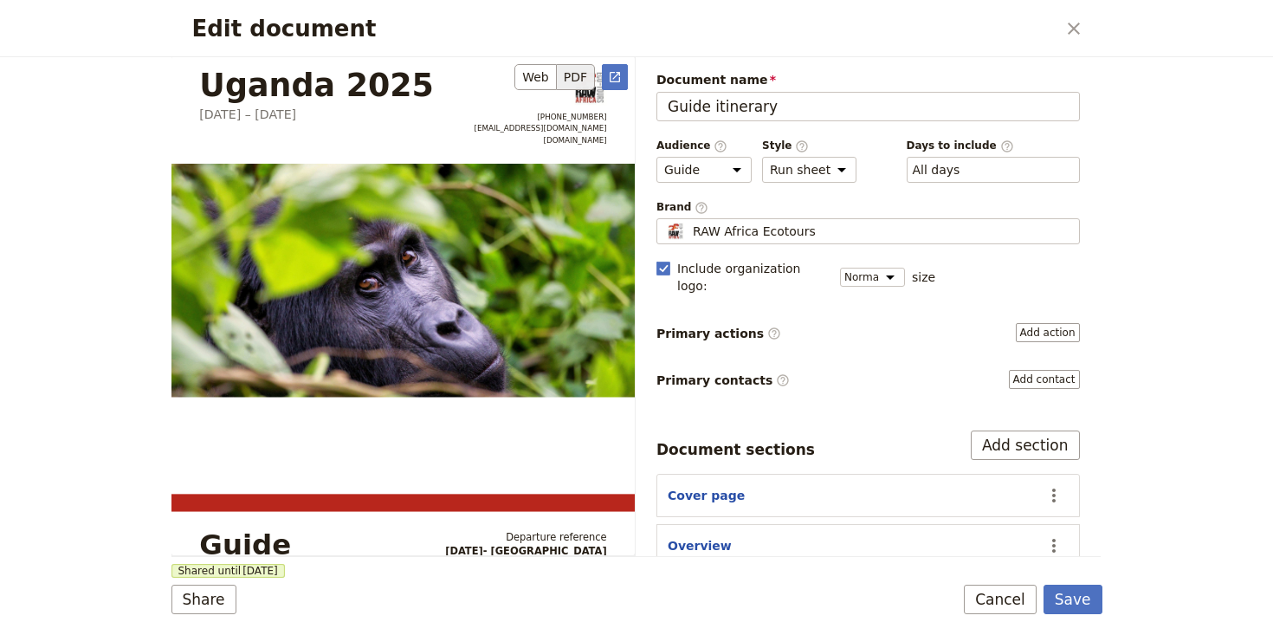
click at [576, 74] on button "PDF" at bounding box center [576, 77] width 38 height 26
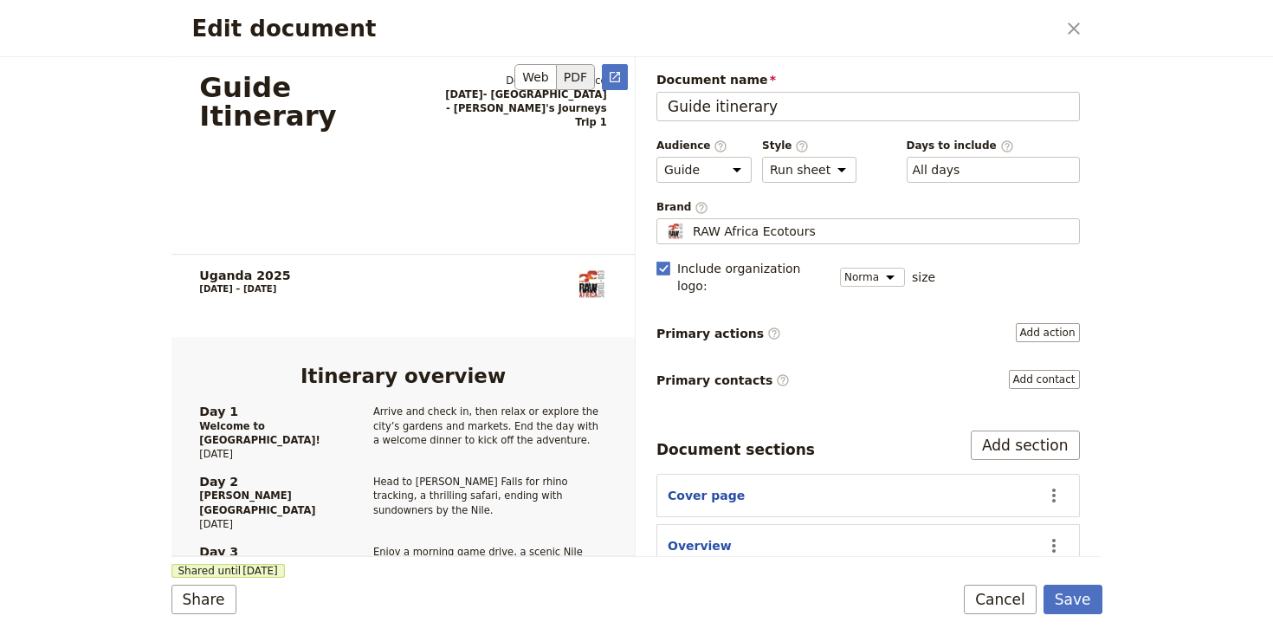
scroll to position [689, 0]
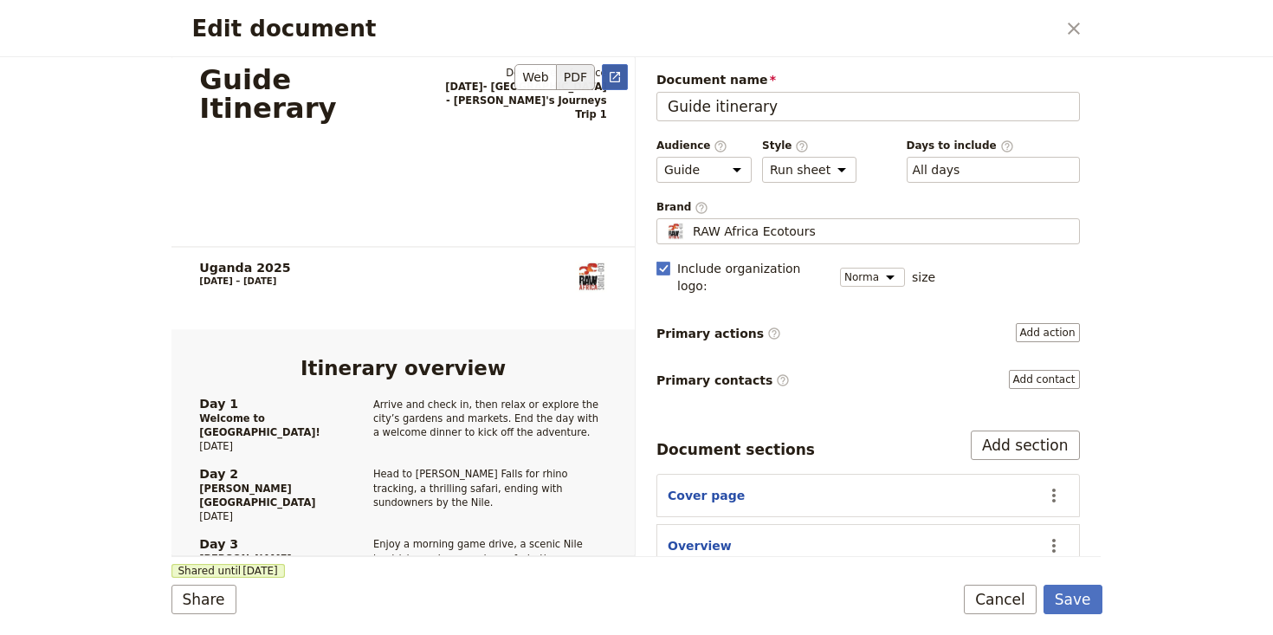
click at [614, 73] on icon "Open full preview" at bounding box center [615, 77] width 14 height 14
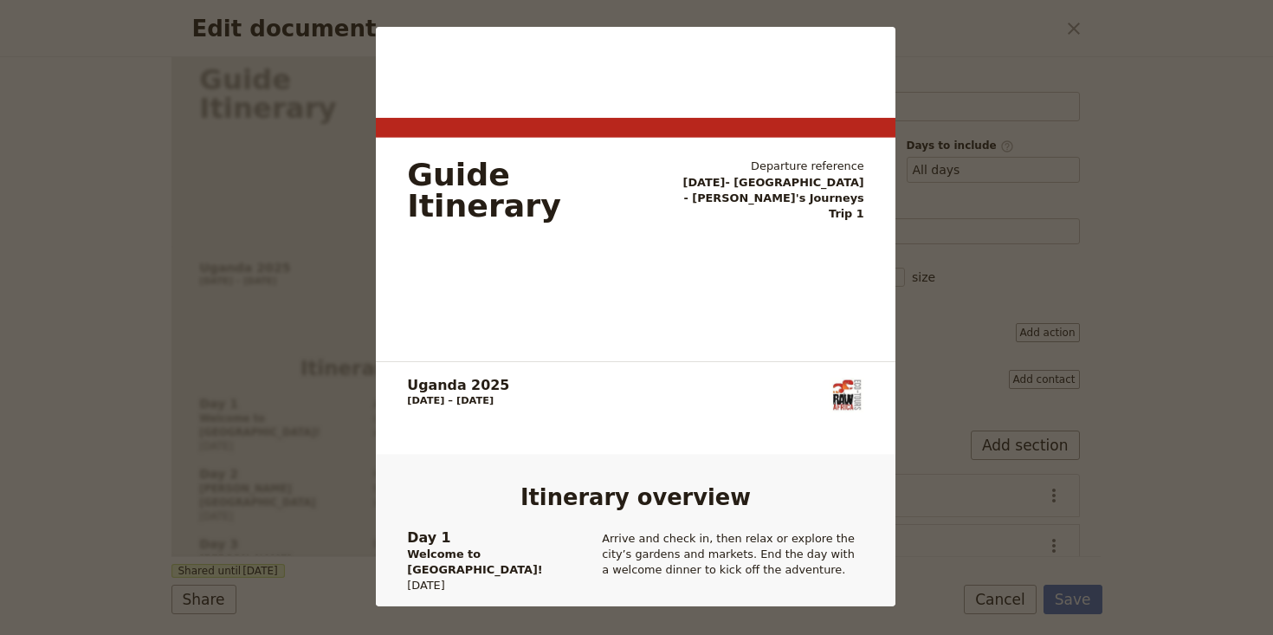
scroll to position [0, 0]
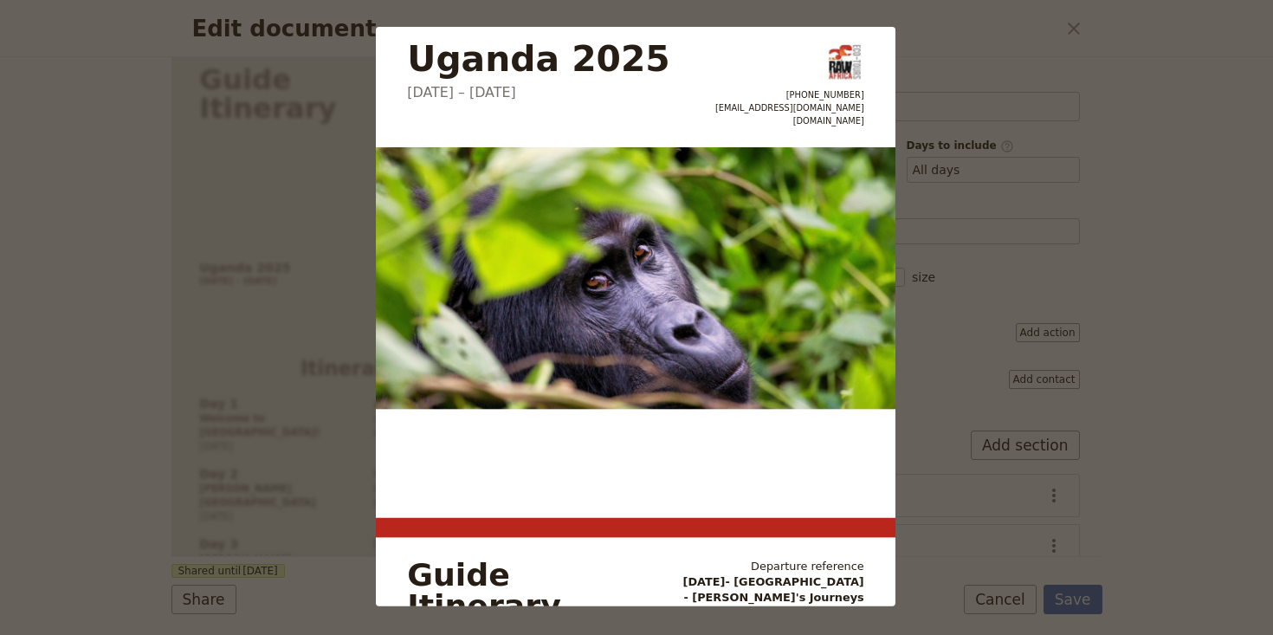
click at [950, 67] on div "Uganda 2025 28 July – 6 August 2025 +61426963936 admin@rawafricaecotours.com.au…" at bounding box center [636, 317] width 1273 height 635
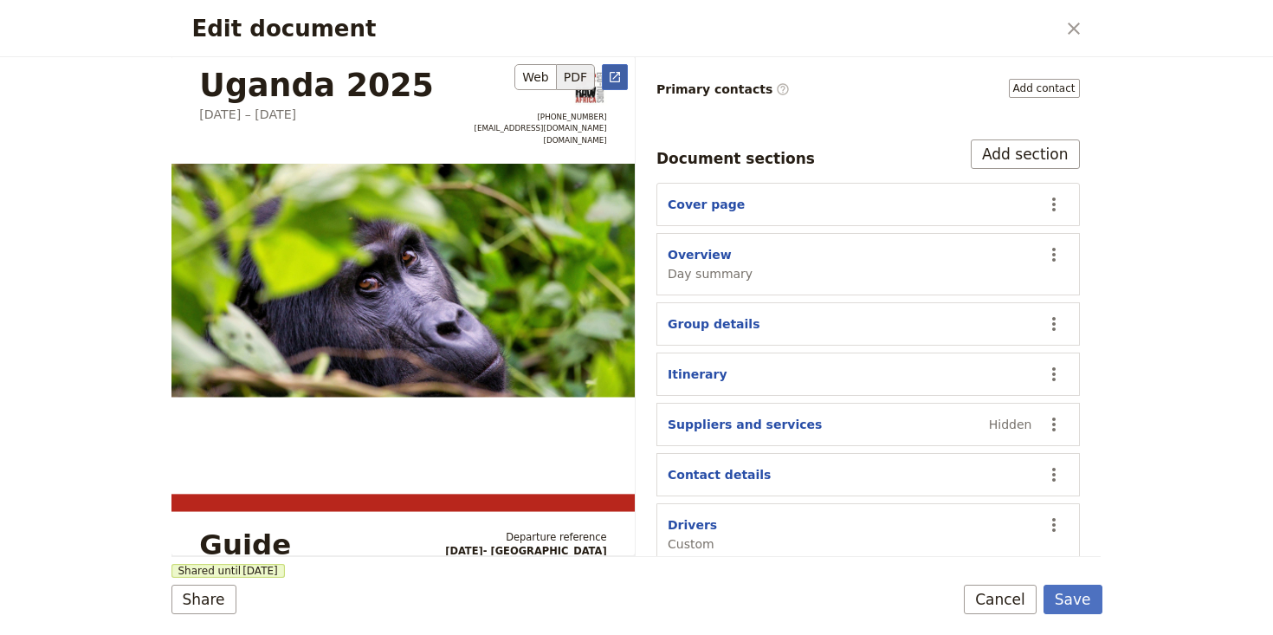
click at [620, 72] on icon "Open full preview" at bounding box center [615, 77] width 14 height 14
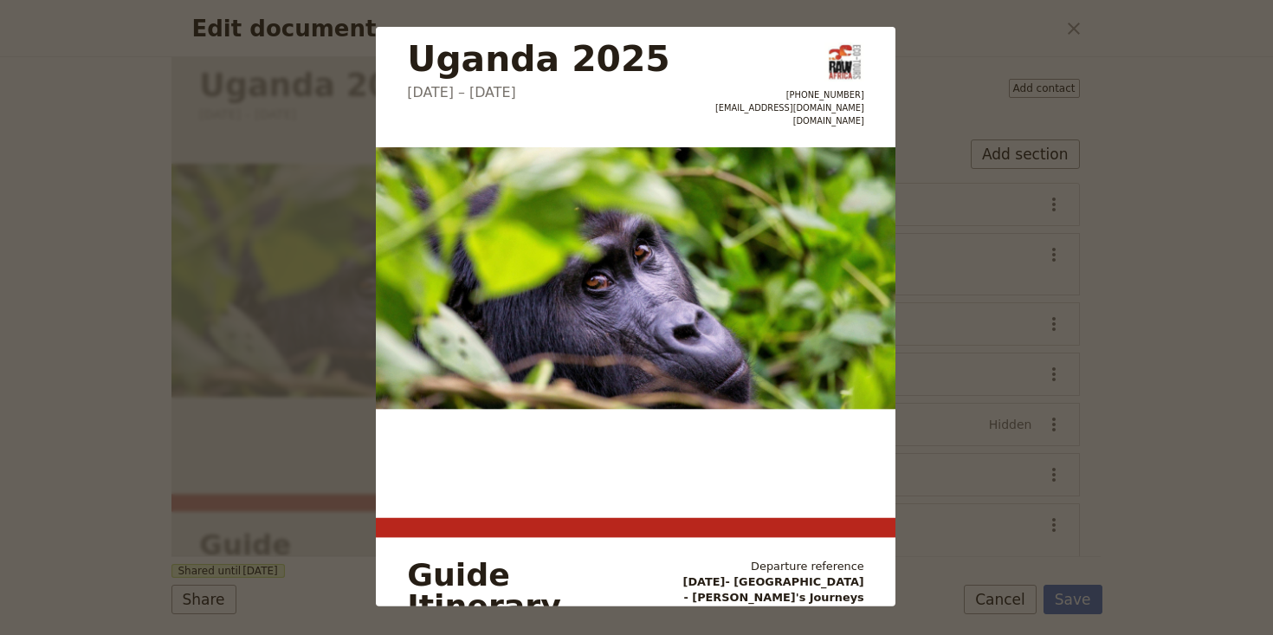
click at [1026, 343] on div "Uganda 2025 28 July – 6 August 2025 +61426963936 admin@rawafricaecotours.com.au…" at bounding box center [636, 317] width 1273 height 635
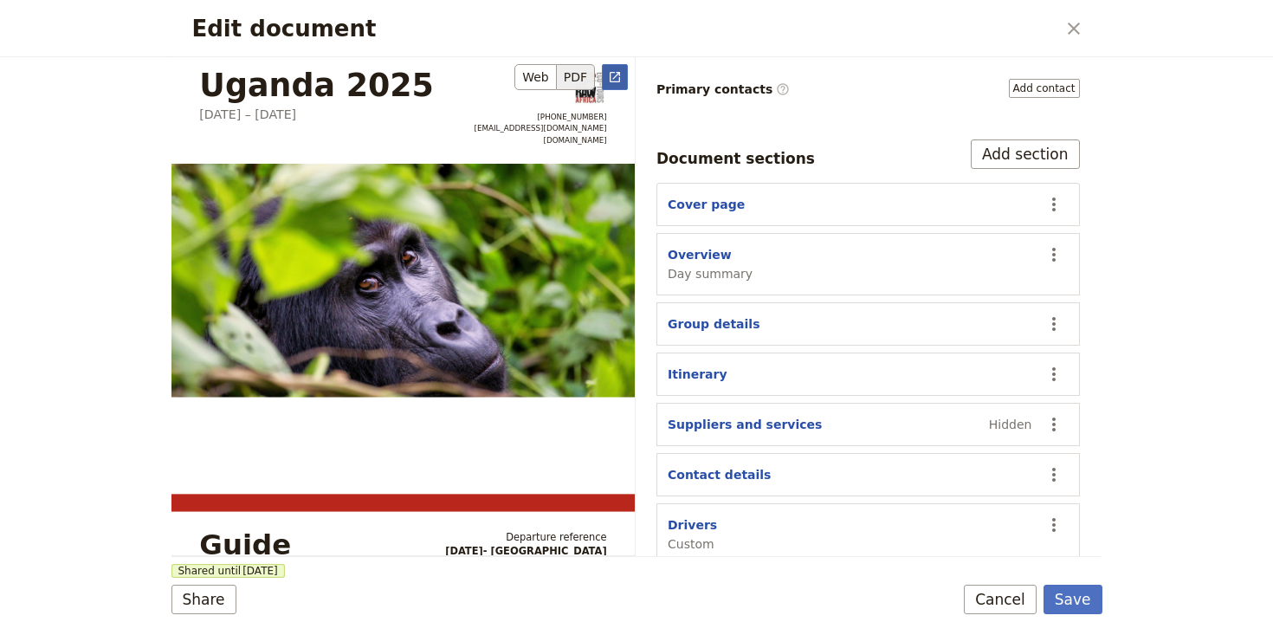
click at [617, 70] on icon "Open full preview" at bounding box center [615, 77] width 14 height 14
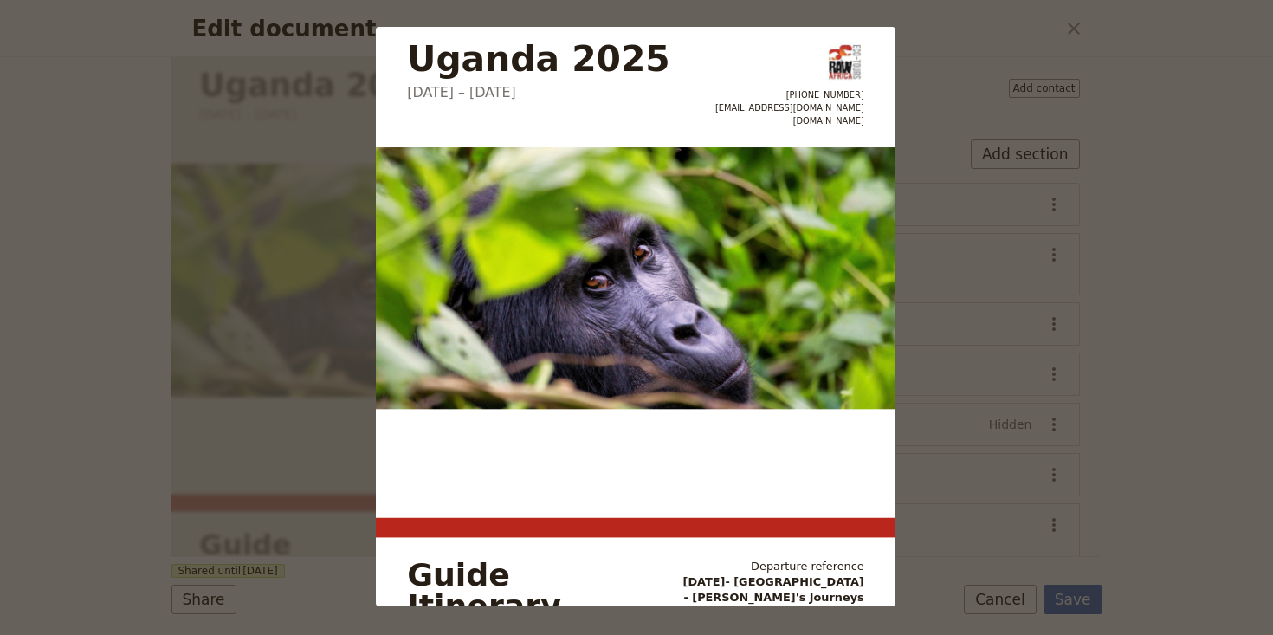
click at [946, 52] on div "Uganda 2025 28 July – 6 August 2025 +61426963936 admin@rawafricaecotours.com.au…" at bounding box center [636, 317] width 1273 height 635
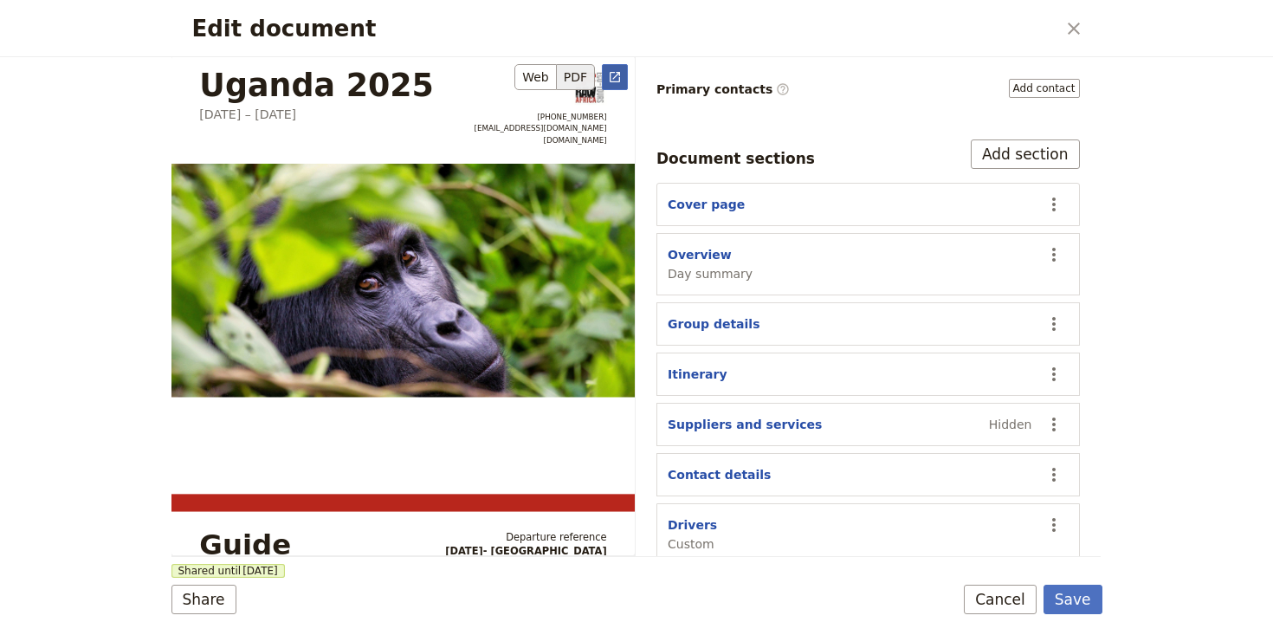
click at [615, 81] on icon "Open full preview" at bounding box center [615, 77] width 14 height 14
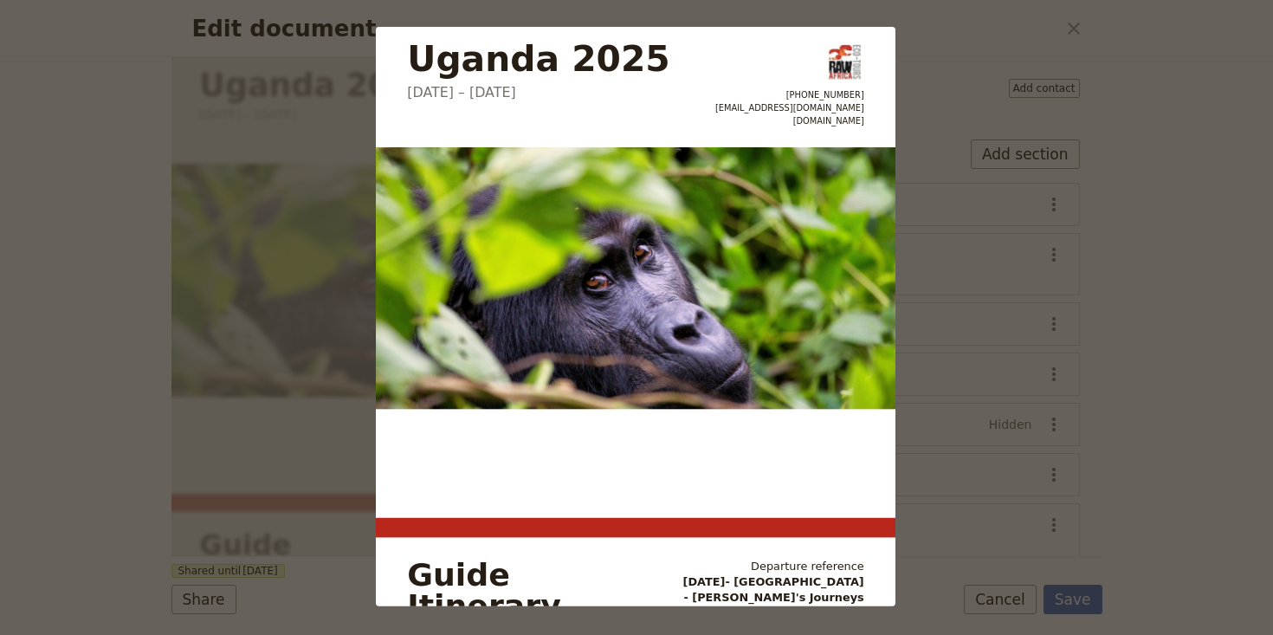
click at [298, 171] on div "Uganda 2025 28 July – 6 August 2025 +61426963936 admin@rawafricaecotours.com.au…" at bounding box center [636, 317] width 1273 height 635
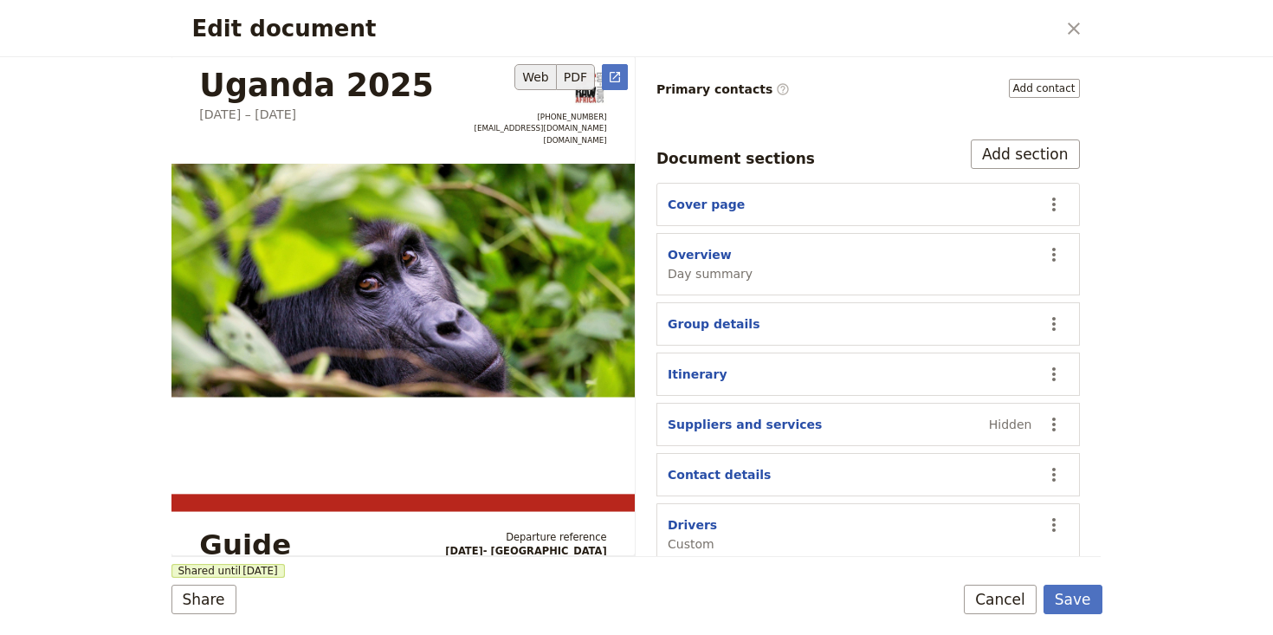
click at [538, 80] on button "Web" at bounding box center [535, 77] width 42 height 26
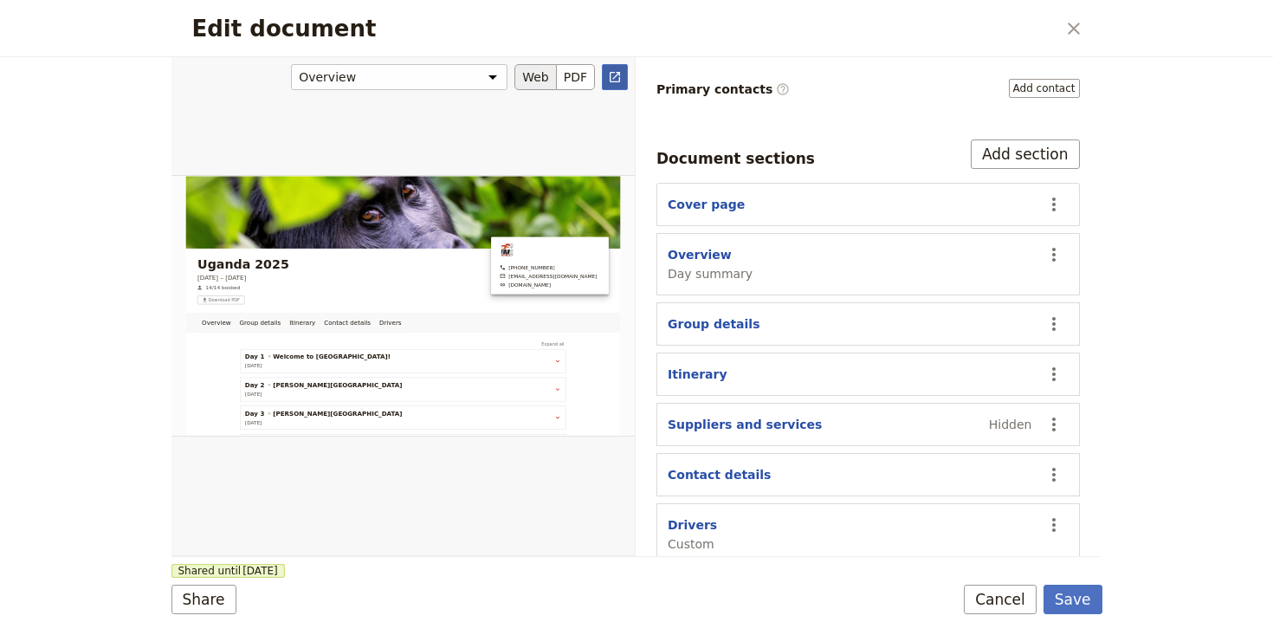
click at [617, 72] on icon "Open full preview" at bounding box center [615, 77] width 10 height 10
click at [575, 76] on button "PDF" at bounding box center [576, 77] width 38 height 26
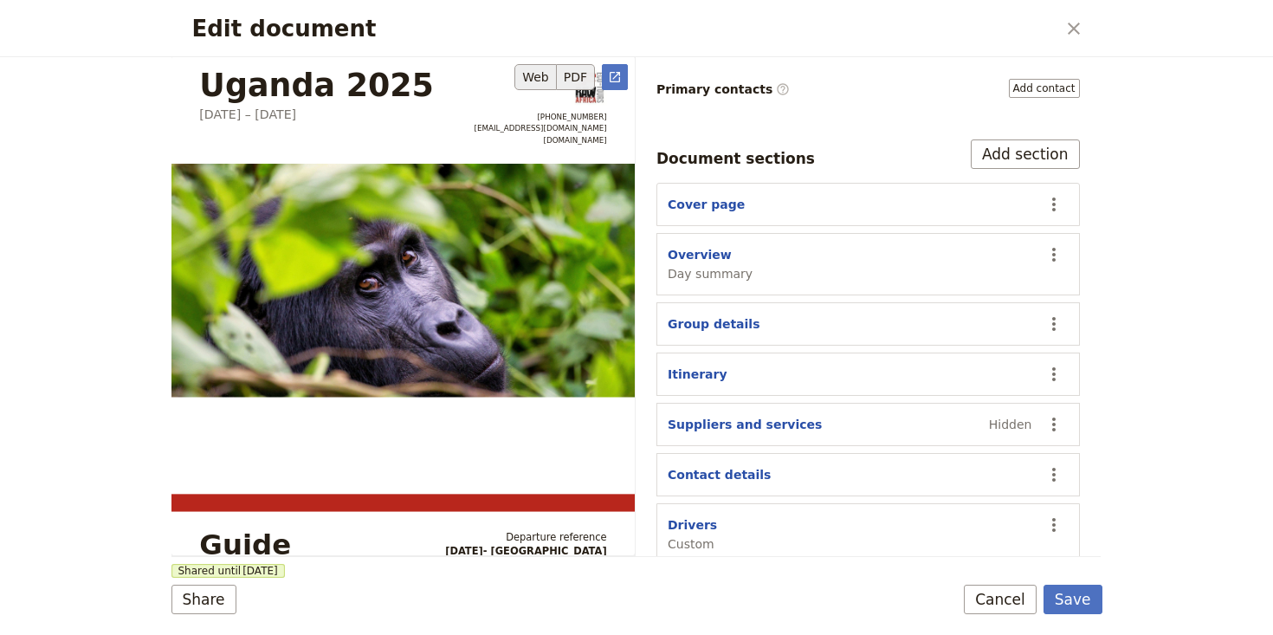
click at [540, 74] on button "Web" at bounding box center [535, 77] width 42 height 26
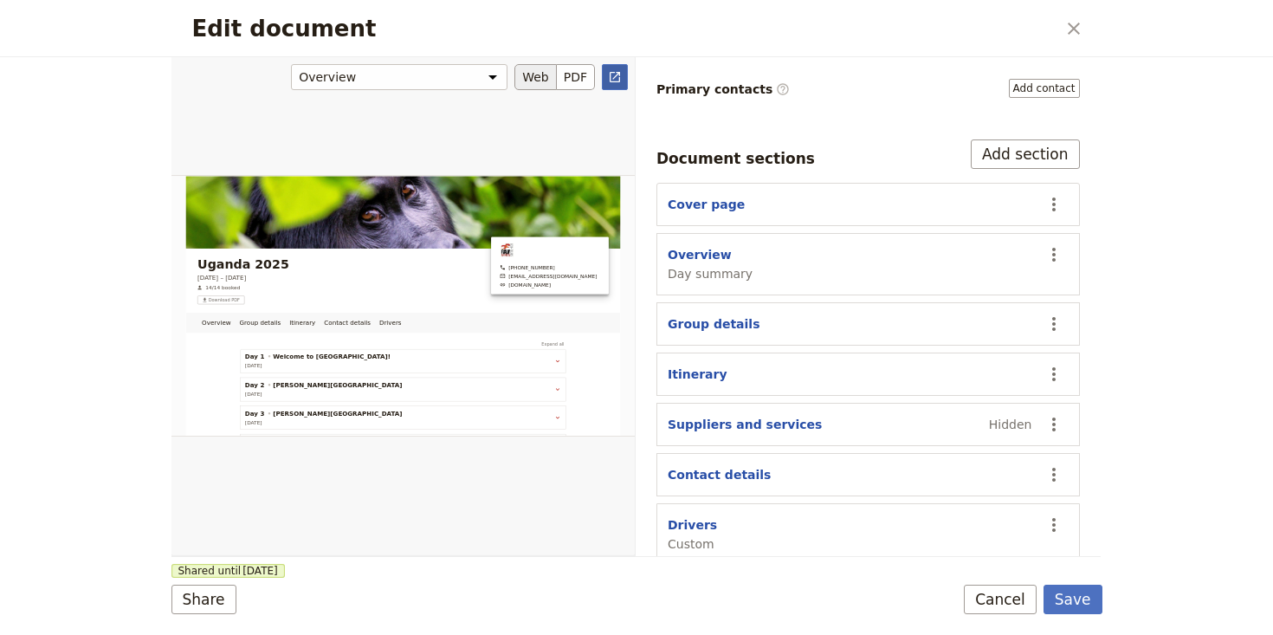
click at [615, 73] on icon "Open full preview" at bounding box center [615, 77] width 14 height 14
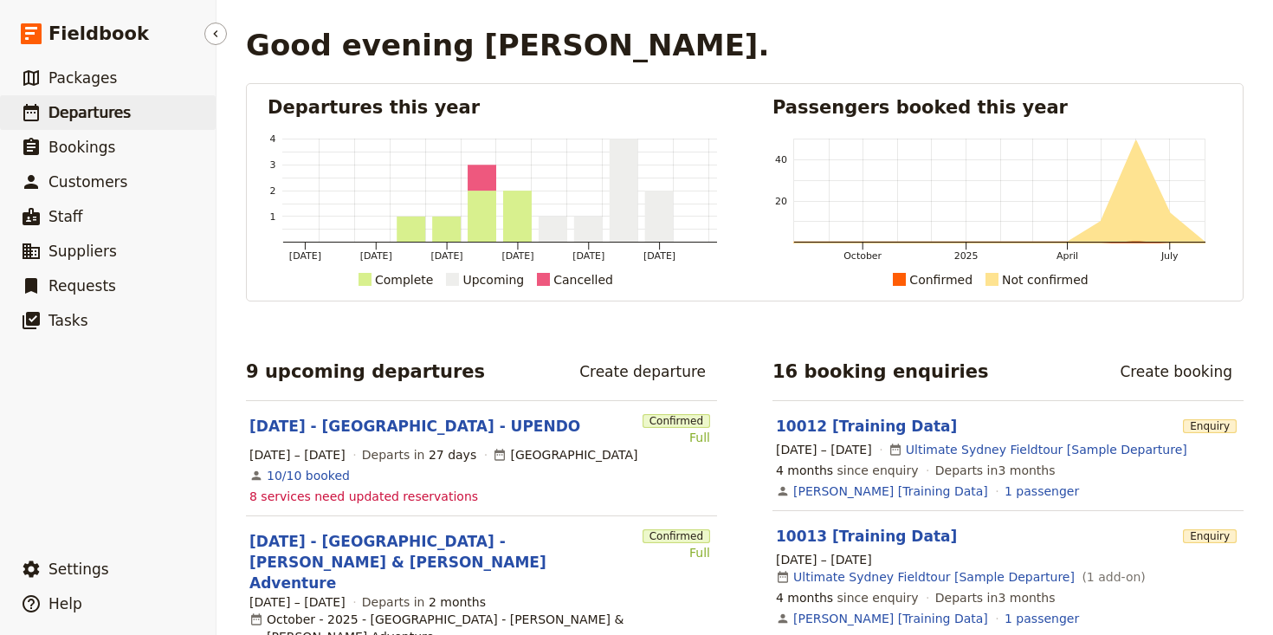
click at [94, 112] on span "Departures" at bounding box center [89, 112] width 82 height 17
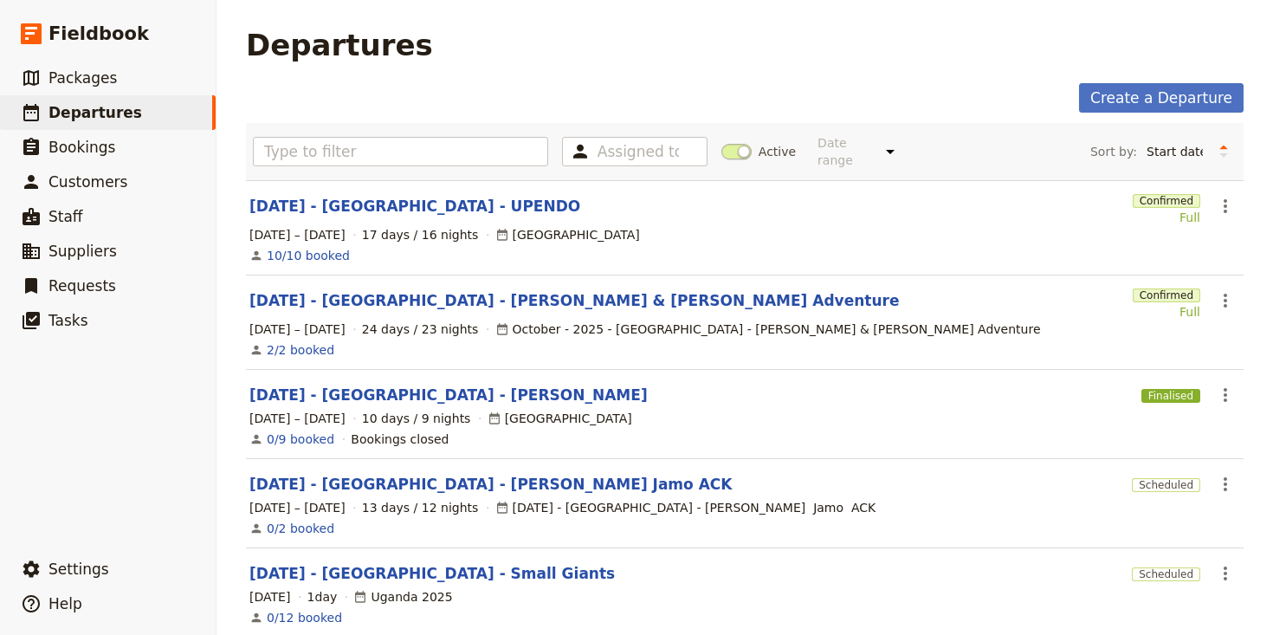
click at [731, 144] on span at bounding box center [736, 152] width 30 height 16
click at [721, 143] on input "Active" at bounding box center [721, 143] width 0 height 0
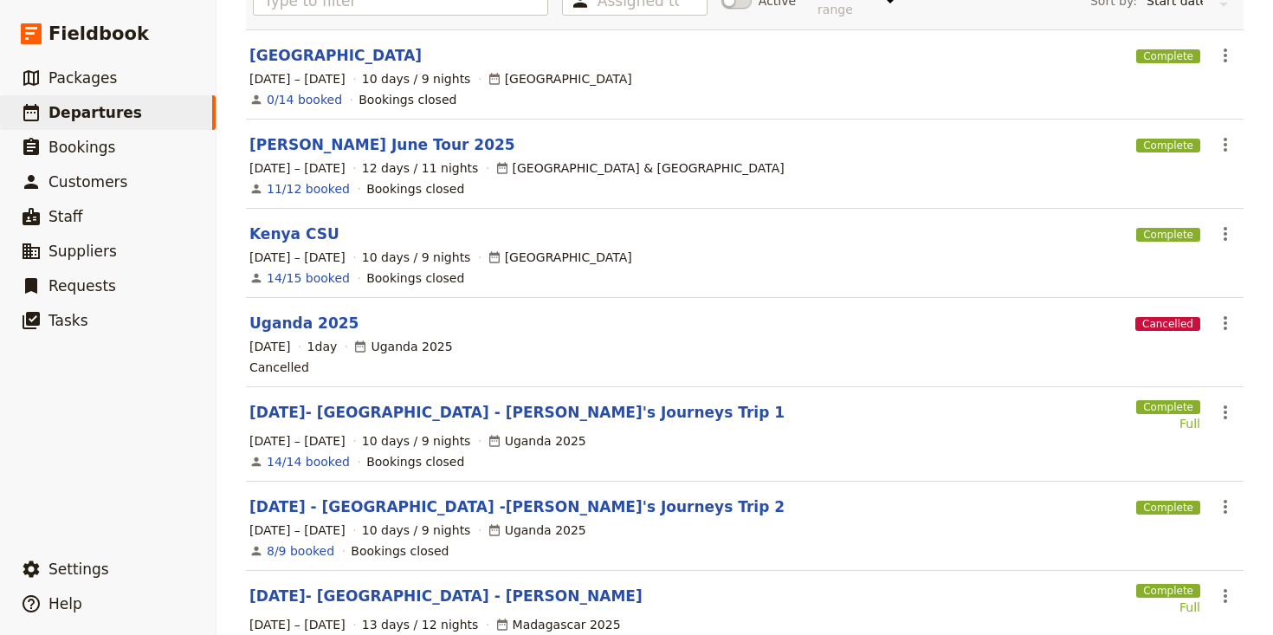
scroll to position [216, 0]
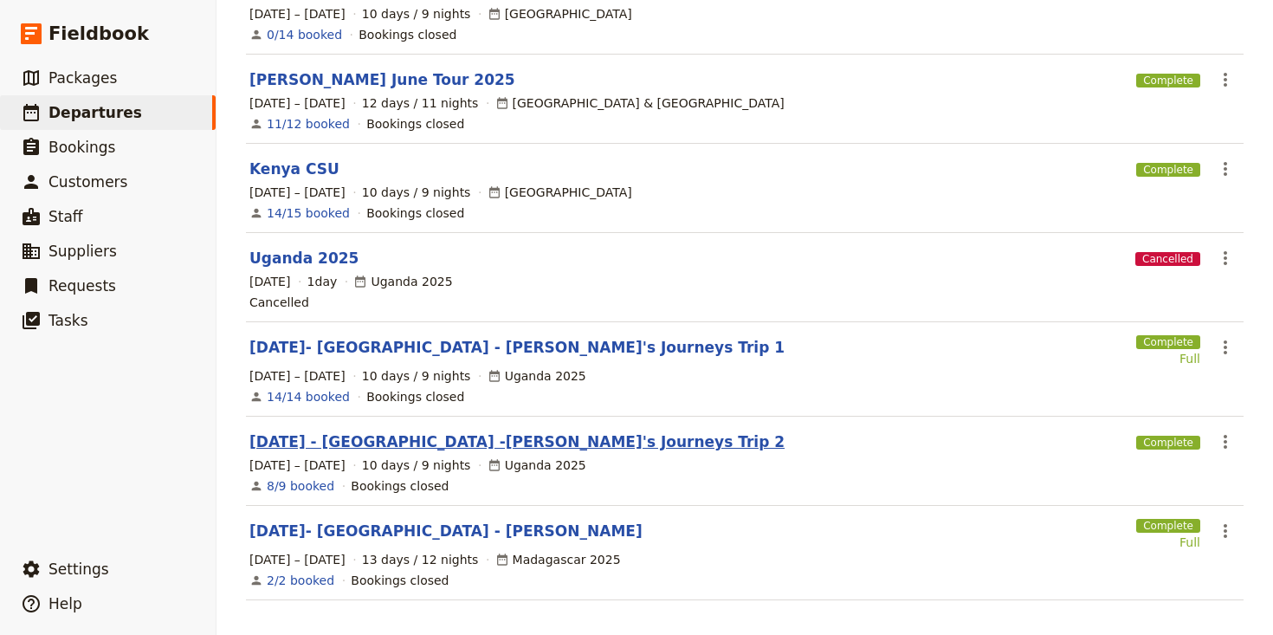
click at [445, 431] on link "AUG 2025 - UGANDA -Janet's Journeys Trip 2" at bounding box center [516, 441] width 535 height 21
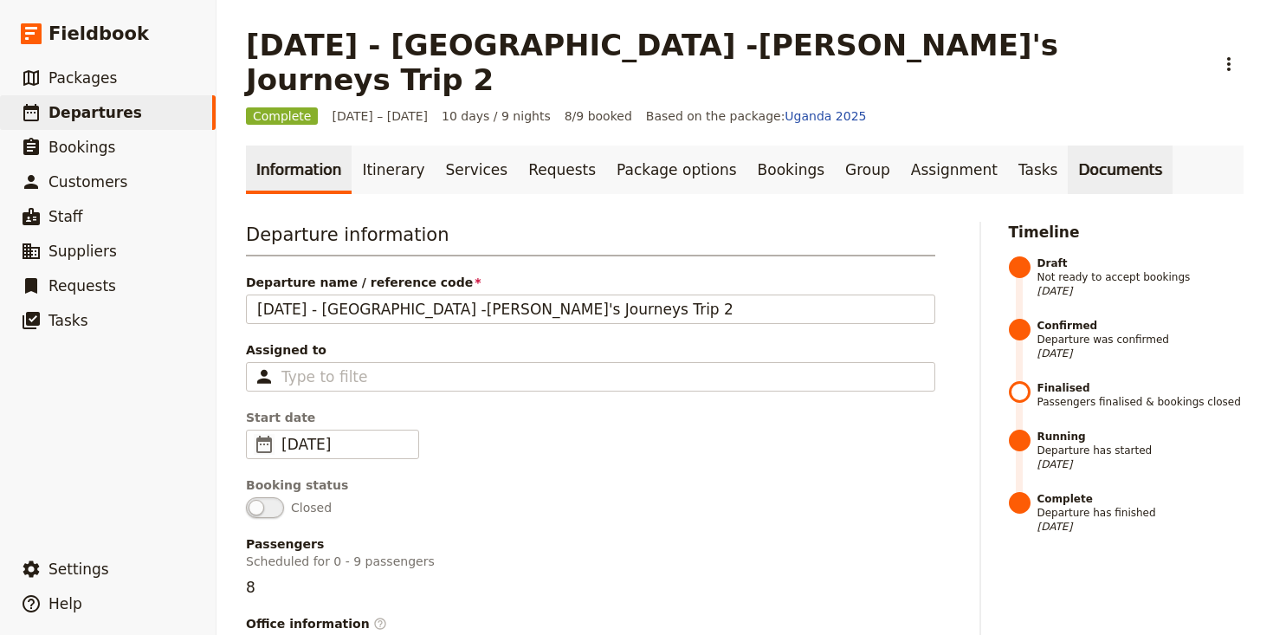
click at [1068, 145] on link "Documents" at bounding box center [1120, 169] width 105 height 48
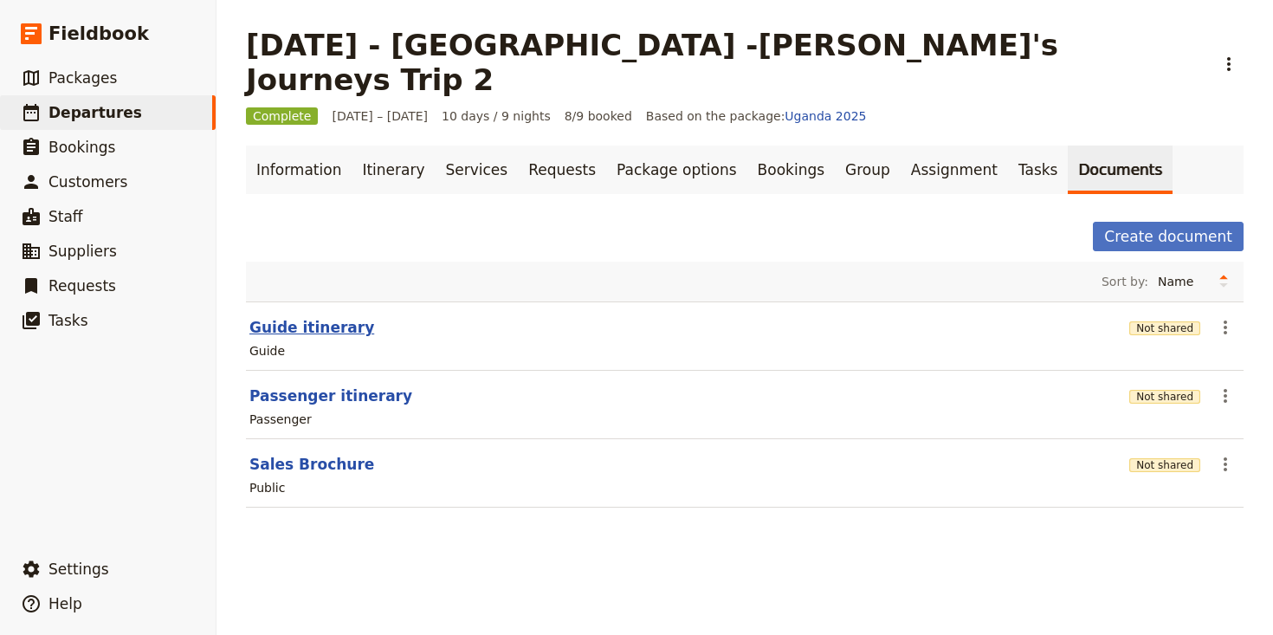
click at [294, 317] on button "Guide itinerary" at bounding box center [311, 327] width 125 height 21
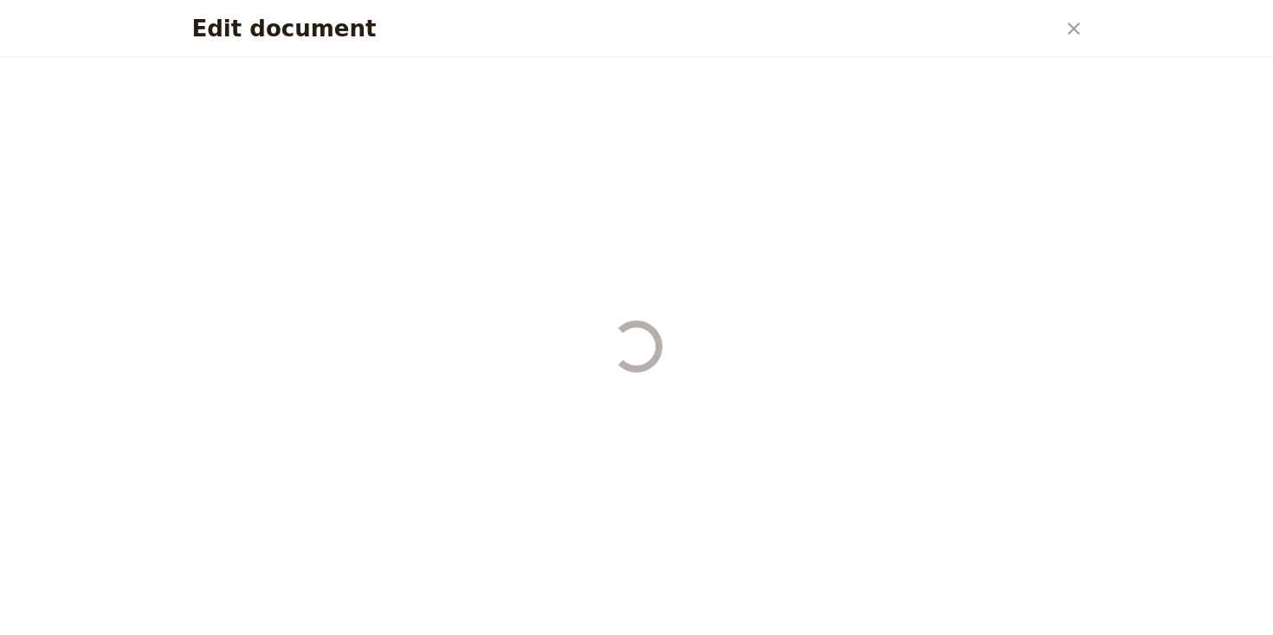
select select "STAFF"
select select "RUN_SHEET"
select select "DEFAULT"
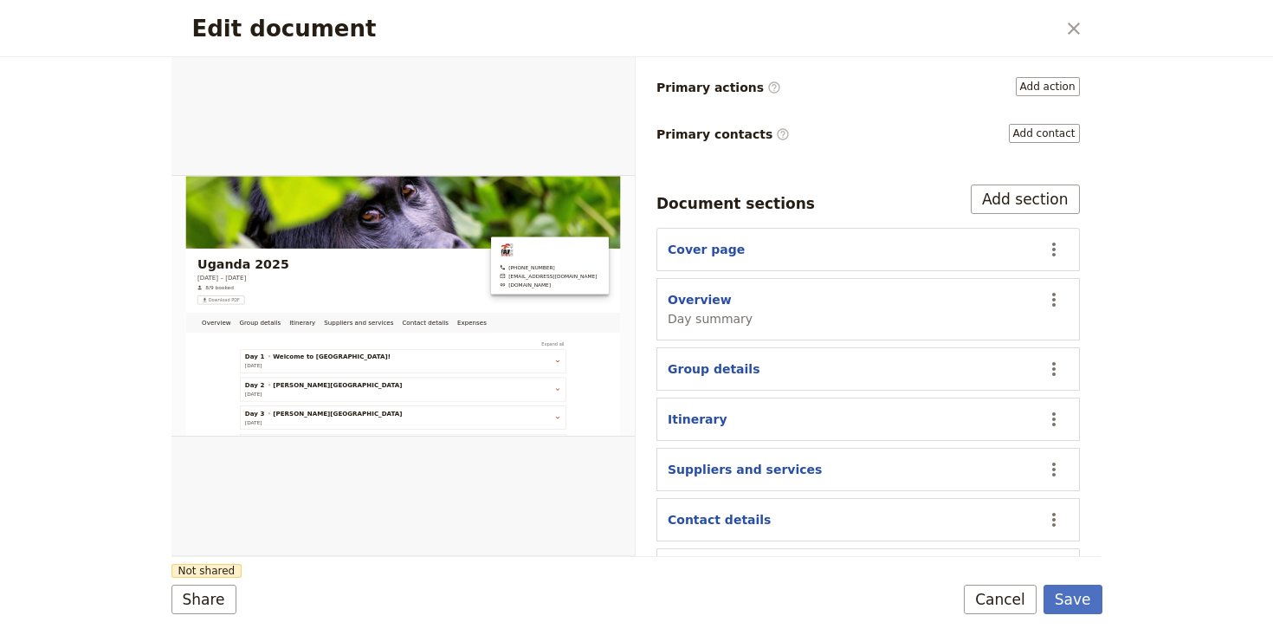
scroll to position [291, 0]
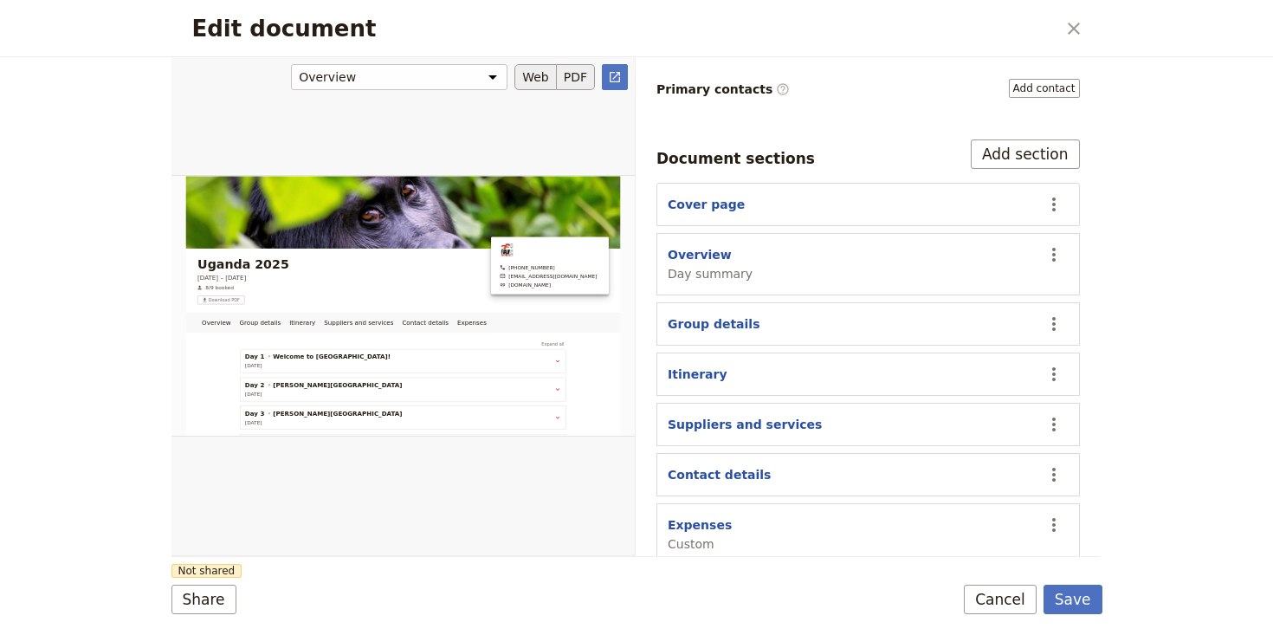
click at [572, 74] on button "PDF" at bounding box center [576, 77] width 38 height 26
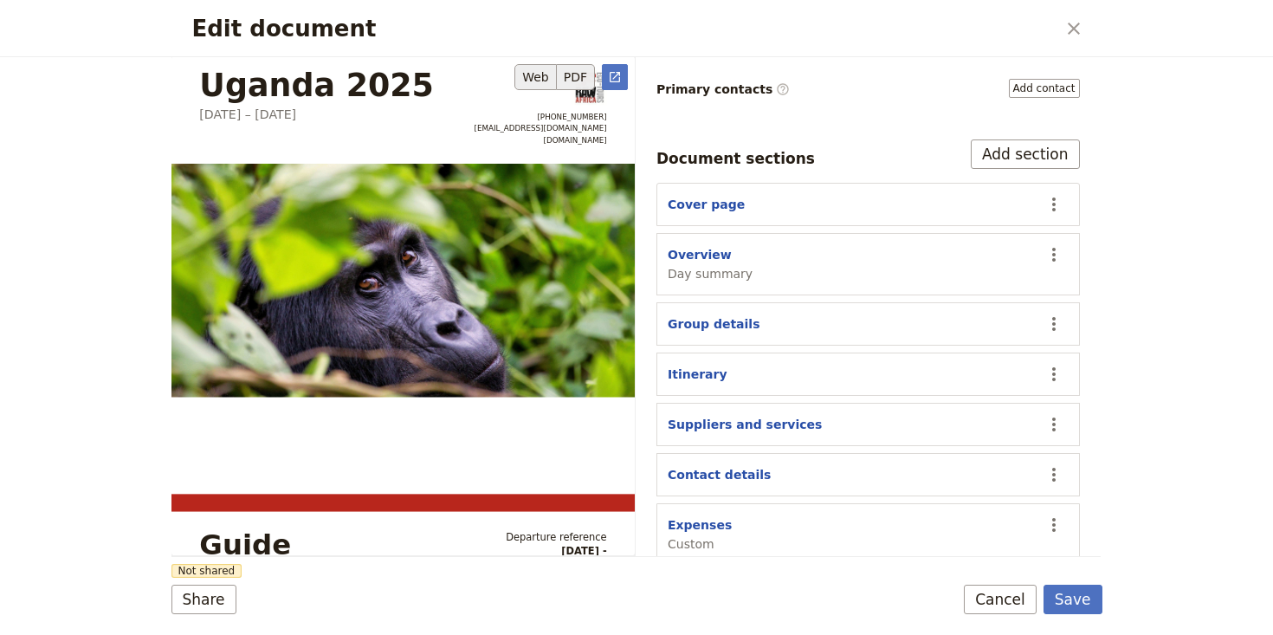
click at [534, 73] on button "Web" at bounding box center [535, 77] width 42 height 26
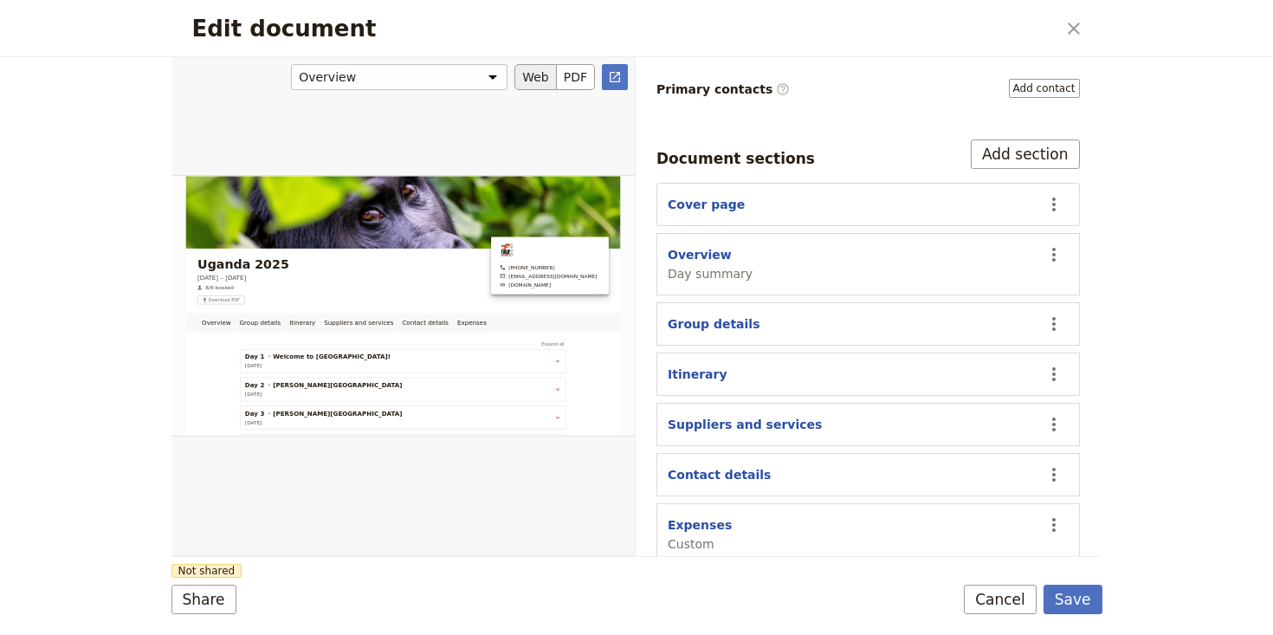
scroll to position [0, 0]
click at [574, 77] on button "PDF" at bounding box center [576, 77] width 38 height 26
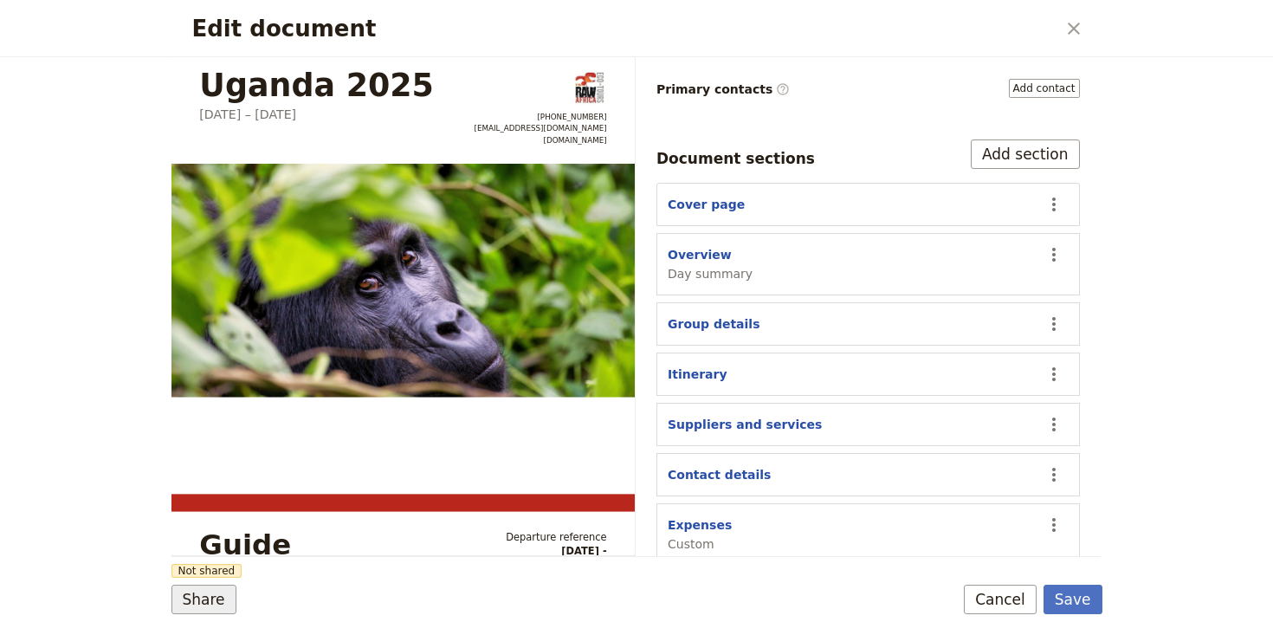
click at [202, 600] on button "Share" at bounding box center [203, 599] width 65 height 29
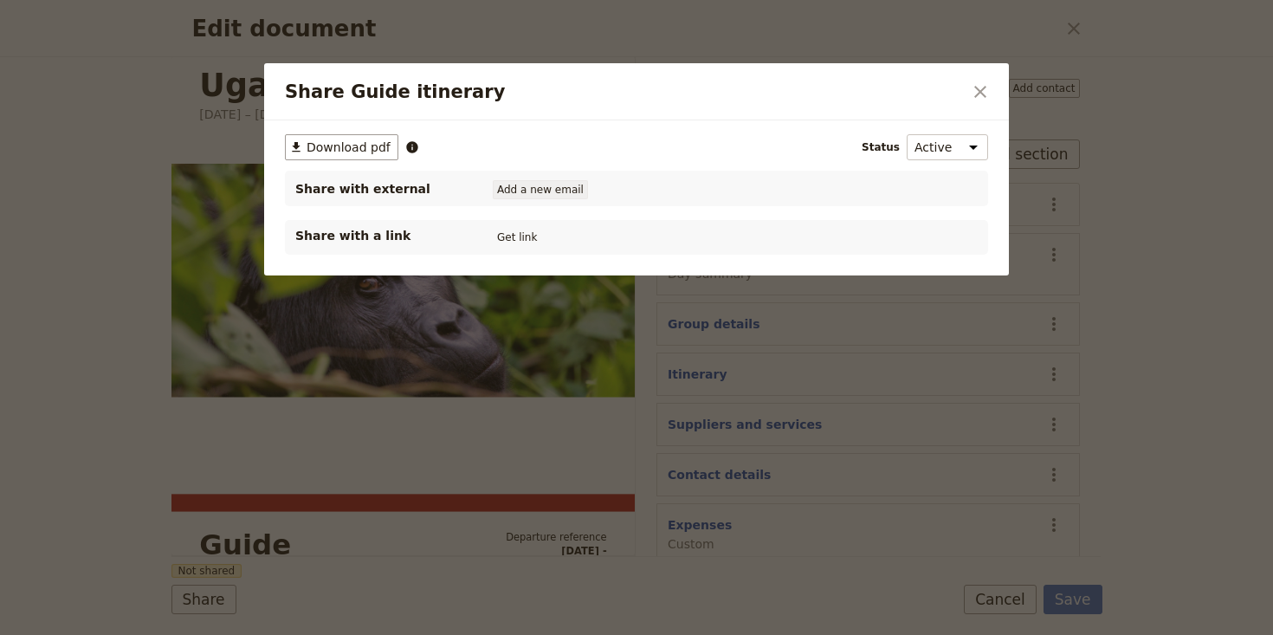
click at [519, 183] on button "Add a new email" at bounding box center [540, 189] width 95 height 19
type input "b"
click at [339, 152] on span "Download pdf" at bounding box center [349, 147] width 84 height 17
click at [983, 90] on icon "Close dialog" at bounding box center [980, 91] width 21 height 21
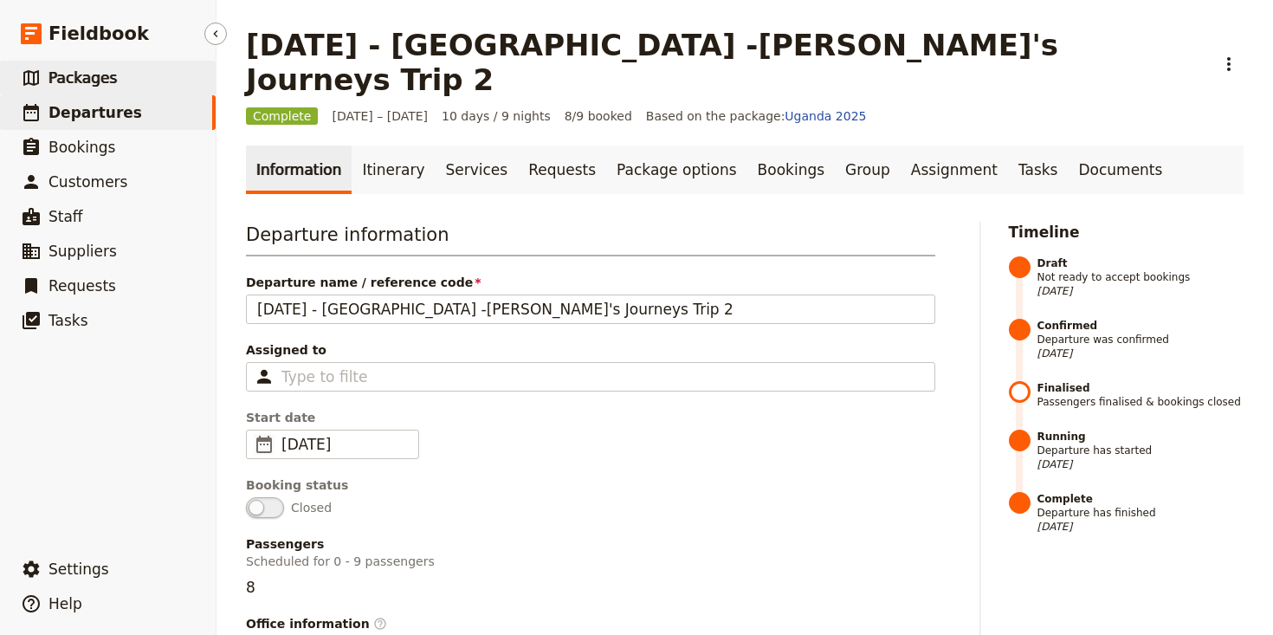
click at [100, 74] on span "Packages" at bounding box center [82, 77] width 68 height 17
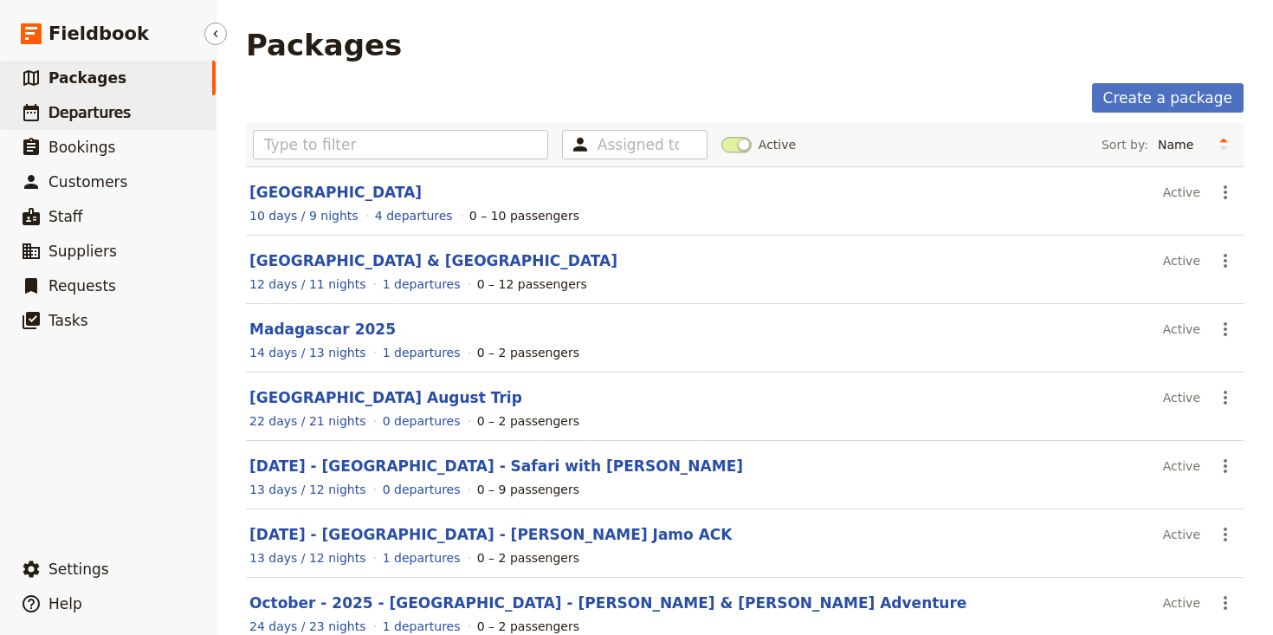
click at [114, 113] on span "Departures" at bounding box center [89, 112] width 82 height 17
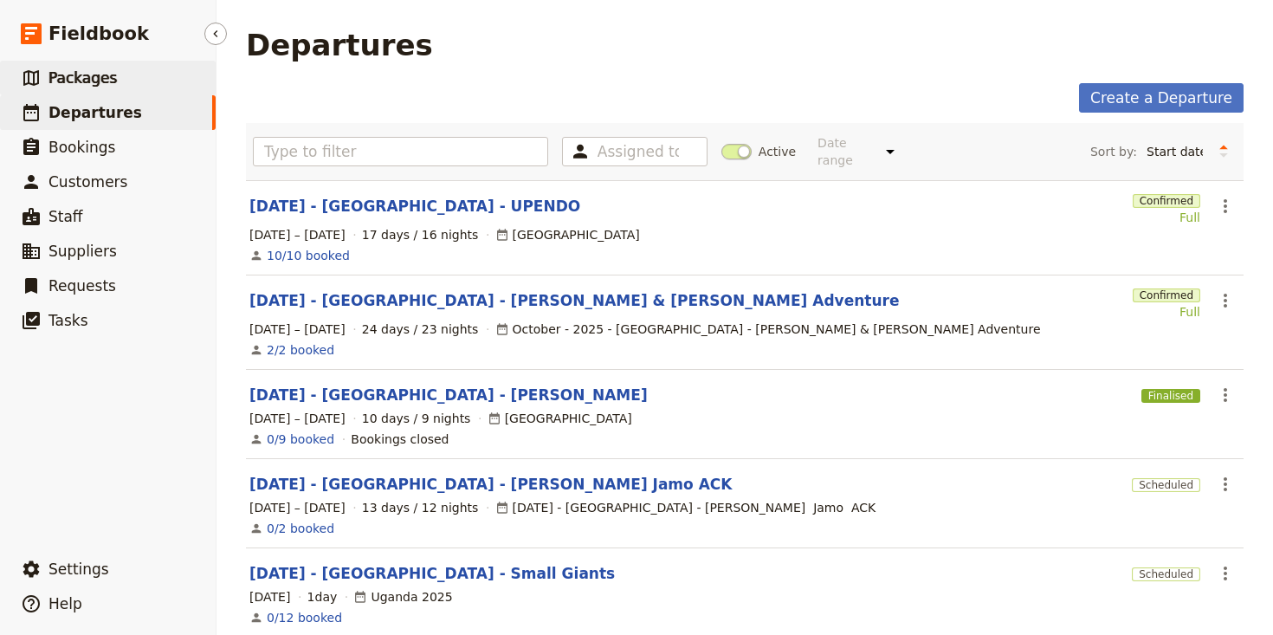
click at [101, 71] on span "Packages" at bounding box center [82, 77] width 68 height 17
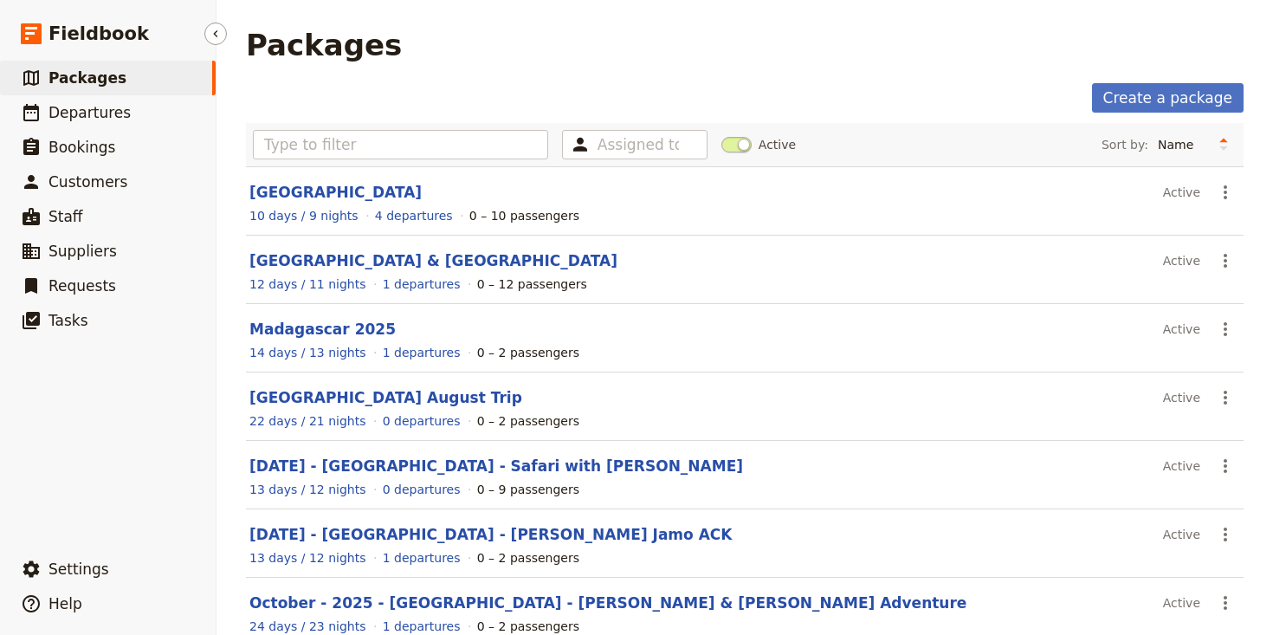
click at [94, 71] on span "Packages" at bounding box center [87, 77] width 78 height 17
